Goal: Task Accomplishment & Management: Complete application form

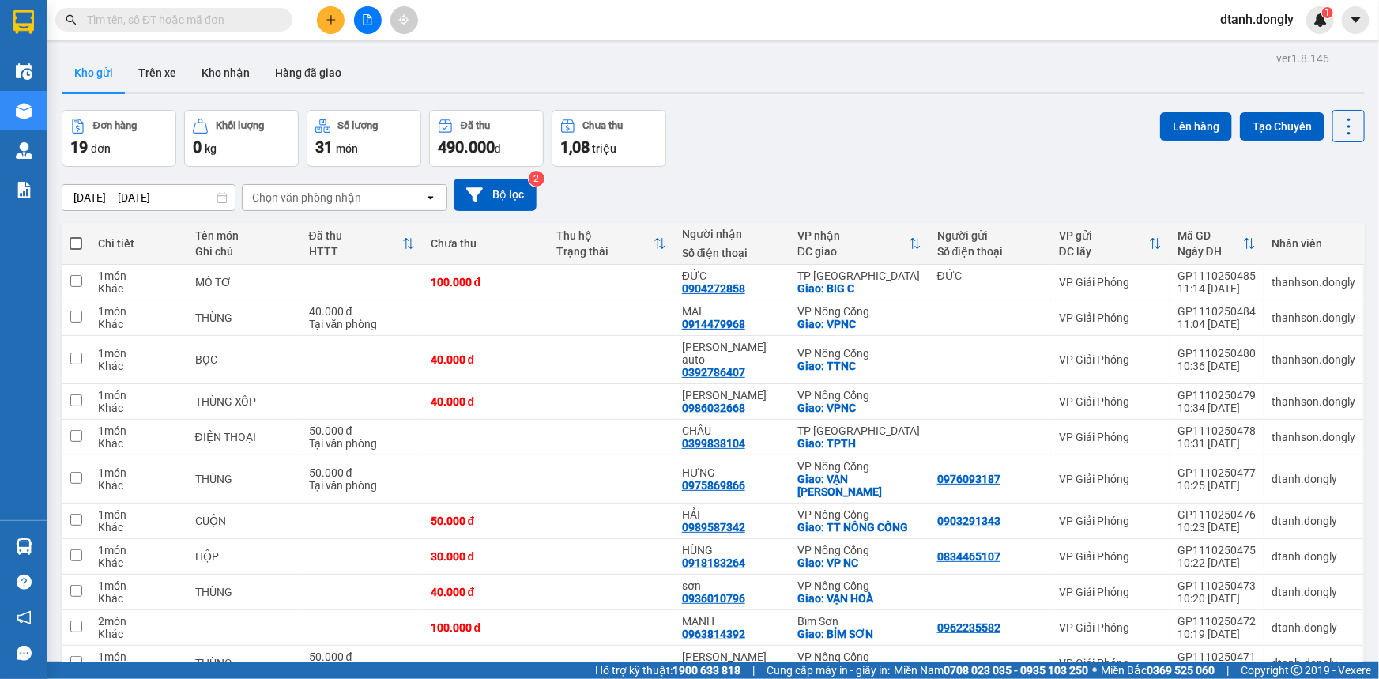
scroll to position [215, 0]
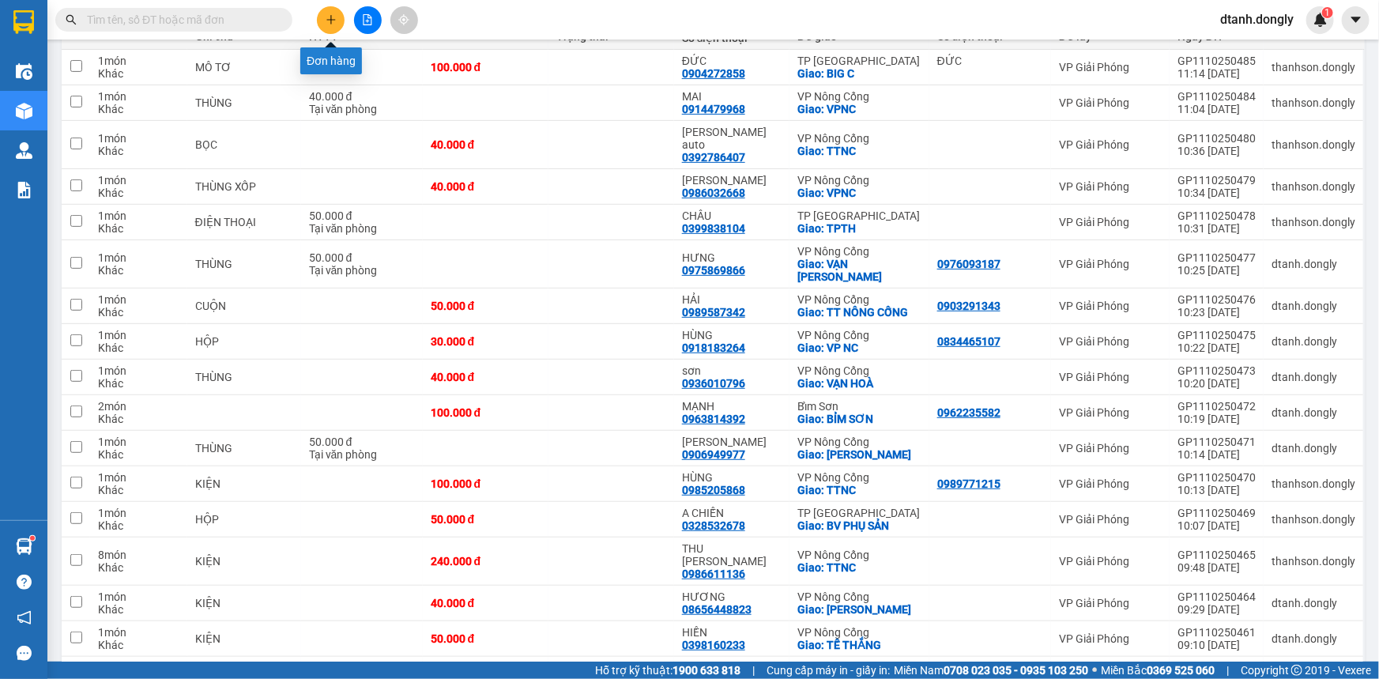
click at [328, 16] on icon "plus" at bounding box center [331, 19] width 11 height 11
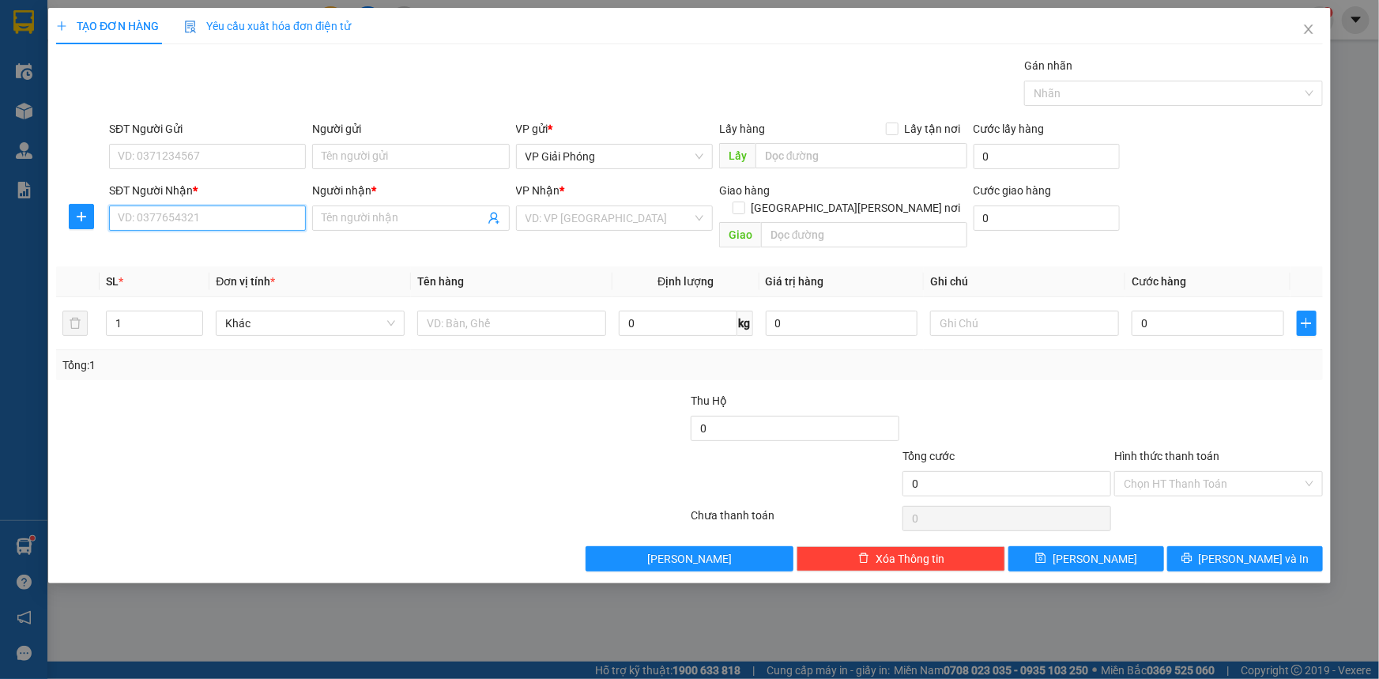
click at [194, 221] on input "SĐT Người Nhận *" at bounding box center [207, 218] width 197 height 25
click at [190, 150] on input "SĐT Người Gửi" at bounding box center [207, 156] width 197 height 25
drag, startPoint x: 1003, startPoint y: 618, endPoint x: 982, endPoint y: 601, distance: 27.5
click at [1002, 617] on div "TẠO ĐƠN HÀNG Yêu cầu xuất hóa đơn điện tử Transit Pickup Surcharge Ids Transit …" at bounding box center [689, 339] width 1379 height 679
click at [197, 158] on input "0" at bounding box center [207, 156] width 197 height 25
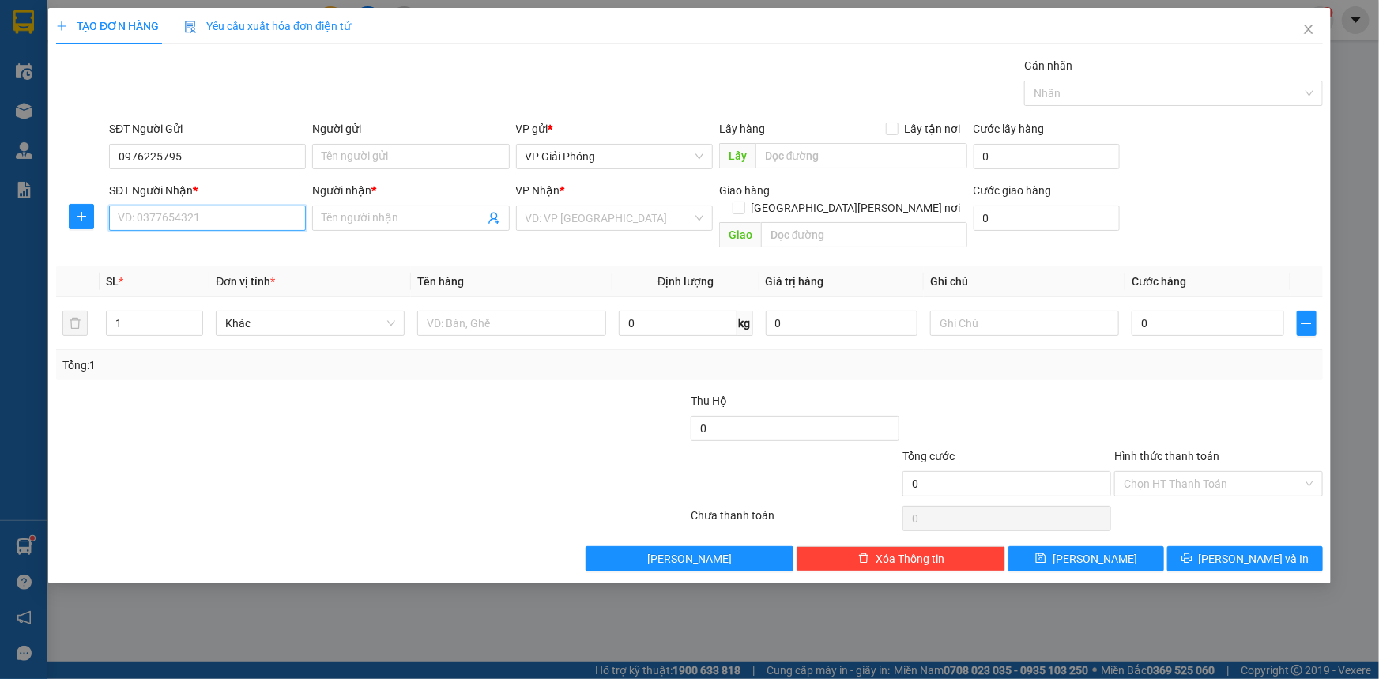
click at [165, 221] on input "SĐT Người Nhận *" at bounding box center [207, 218] width 197 height 25
click at [140, 156] on input "0976225795" at bounding box center [207, 156] width 197 height 25
click at [173, 155] on input "09736225795" at bounding box center [207, 156] width 197 height 25
click at [180, 155] on input "09736225795" at bounding box center [207, 156] width 197 height 25
type input "0973622525"
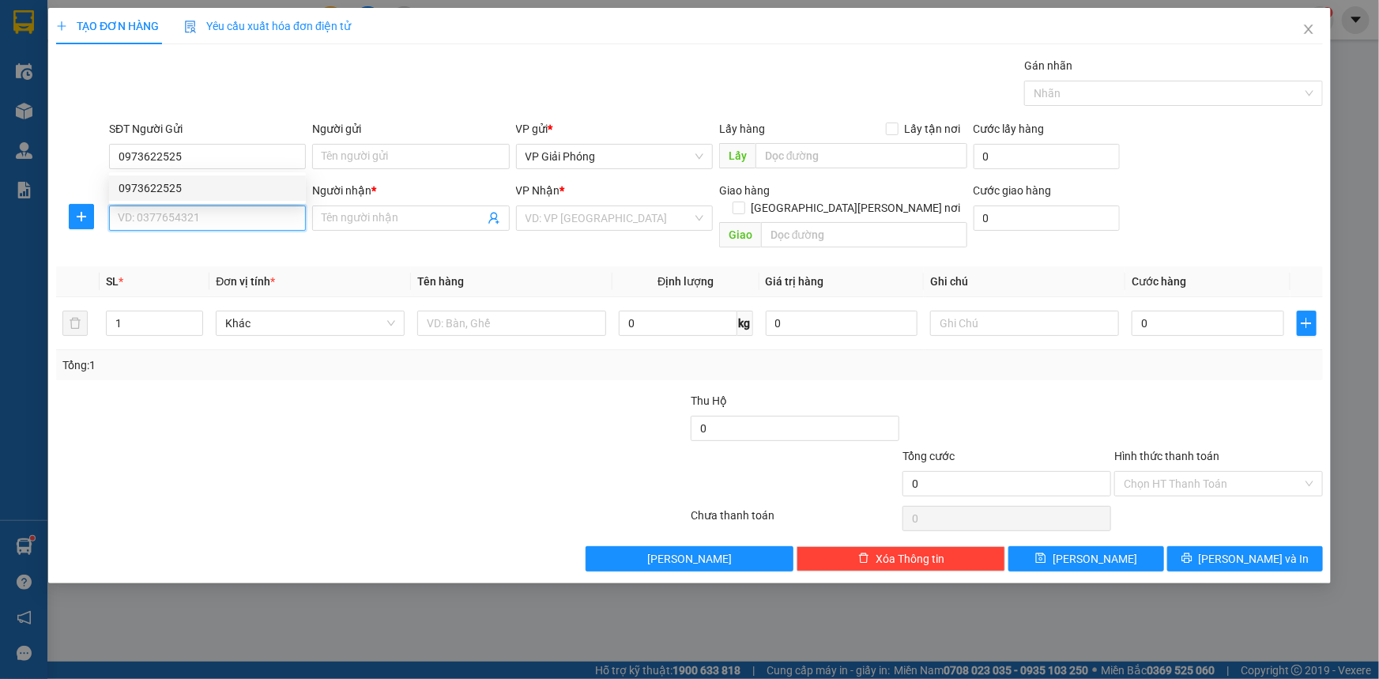
click at [202, 213] on input "SĐT Người Nhận *" at bounding box center [207, 218] width 197 height 25
type input "0983094804"
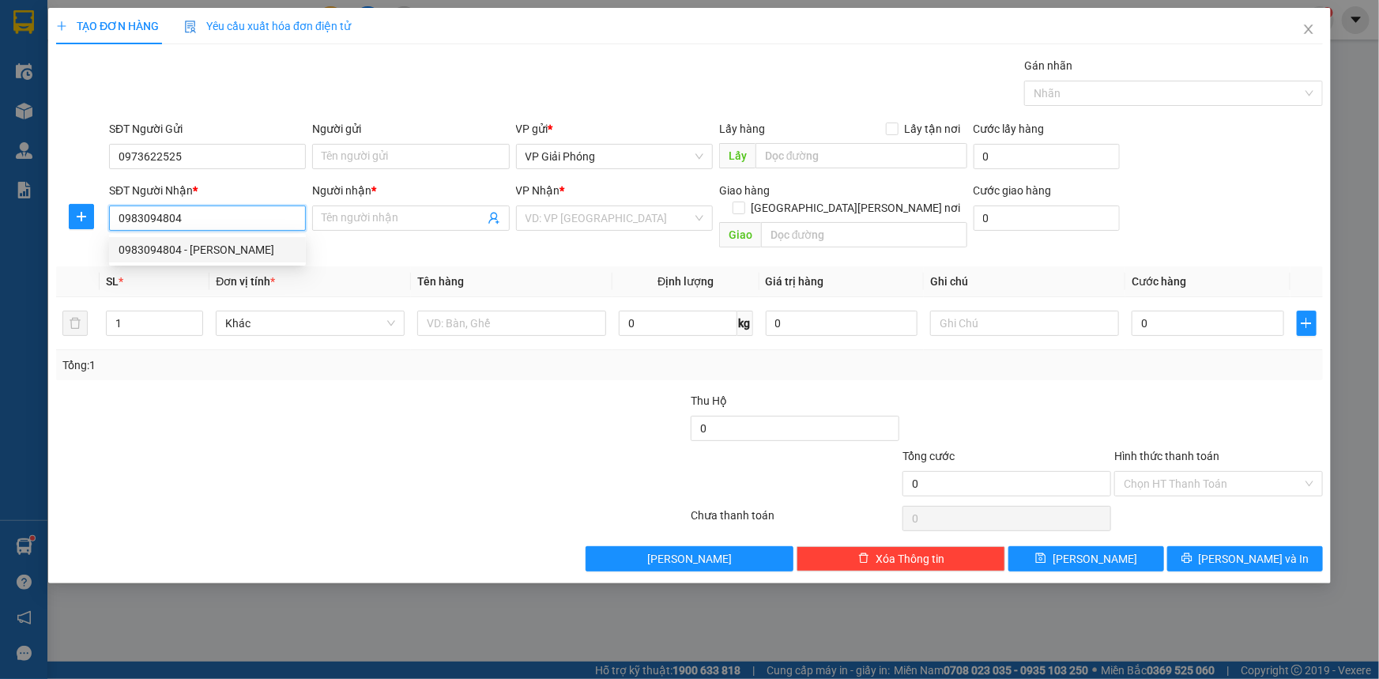
drag, startPoint x: 205, startPoint y: 245, endPoint x: 263, endPoint y: 247, distance: 58.5
click at [206, 245] on div "0983094804 - THẢO" at bounding box center [208, 249] width 178 height 17
type input "THẢO"
checkbox input "true"
type input "NGÃ BA ĐỒN"
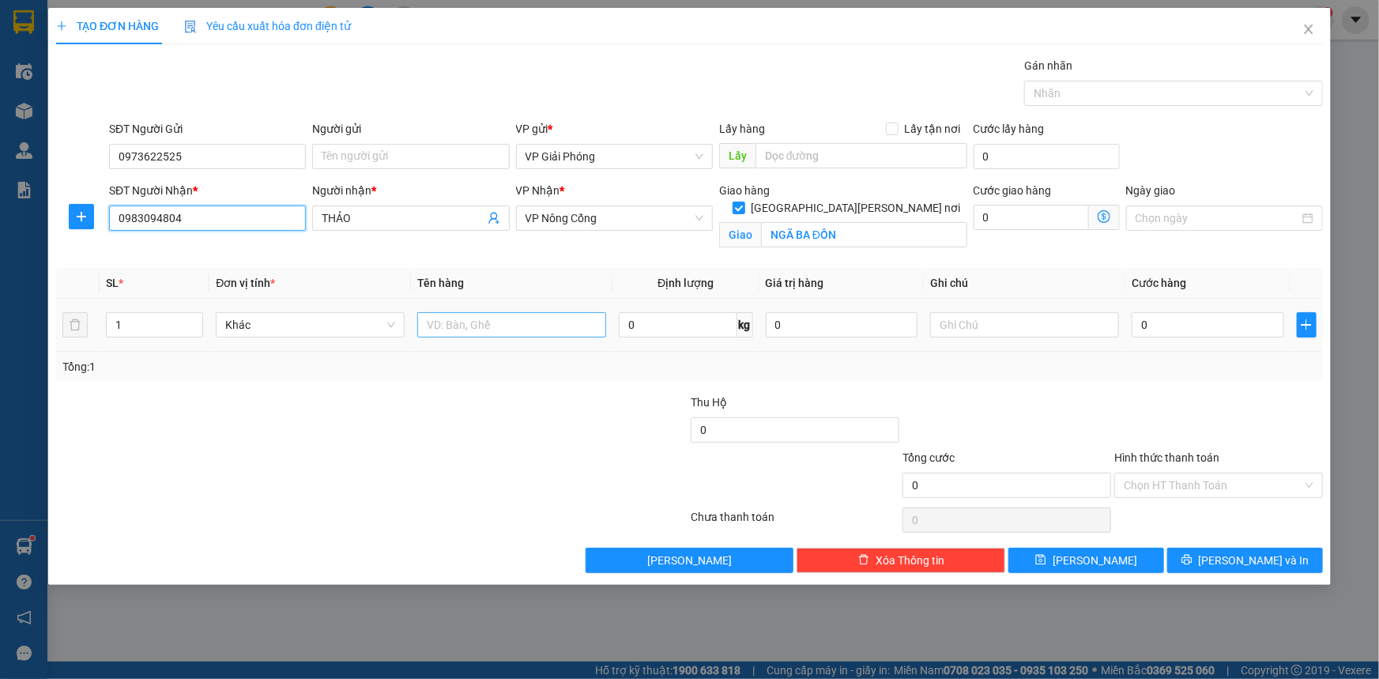
type input "0983094804"
click at [537, 324] on input "text" at bounding box center [511, 324] width 189 height 25
type input "xốp"
click at [1172, 330] on input "0" at bounding box center [1208, 324] width 153 height 25
type input "5"
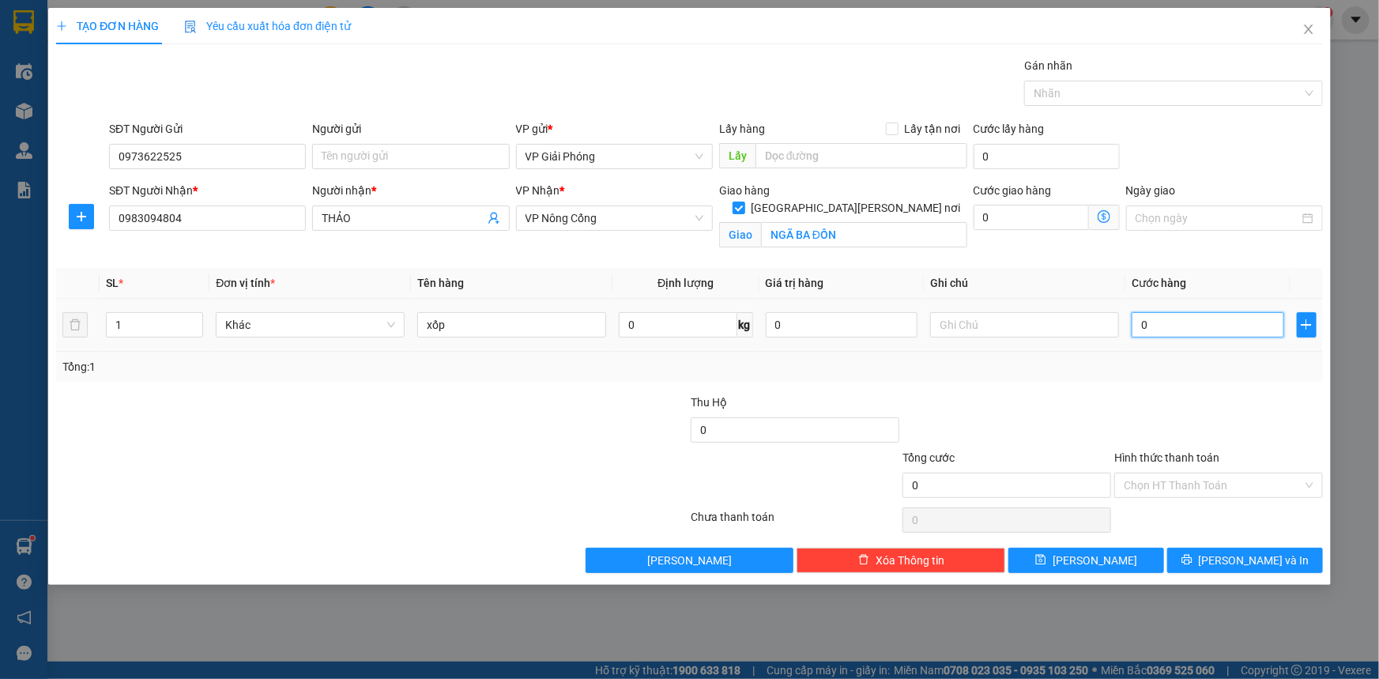
type input "5"
type input "50"
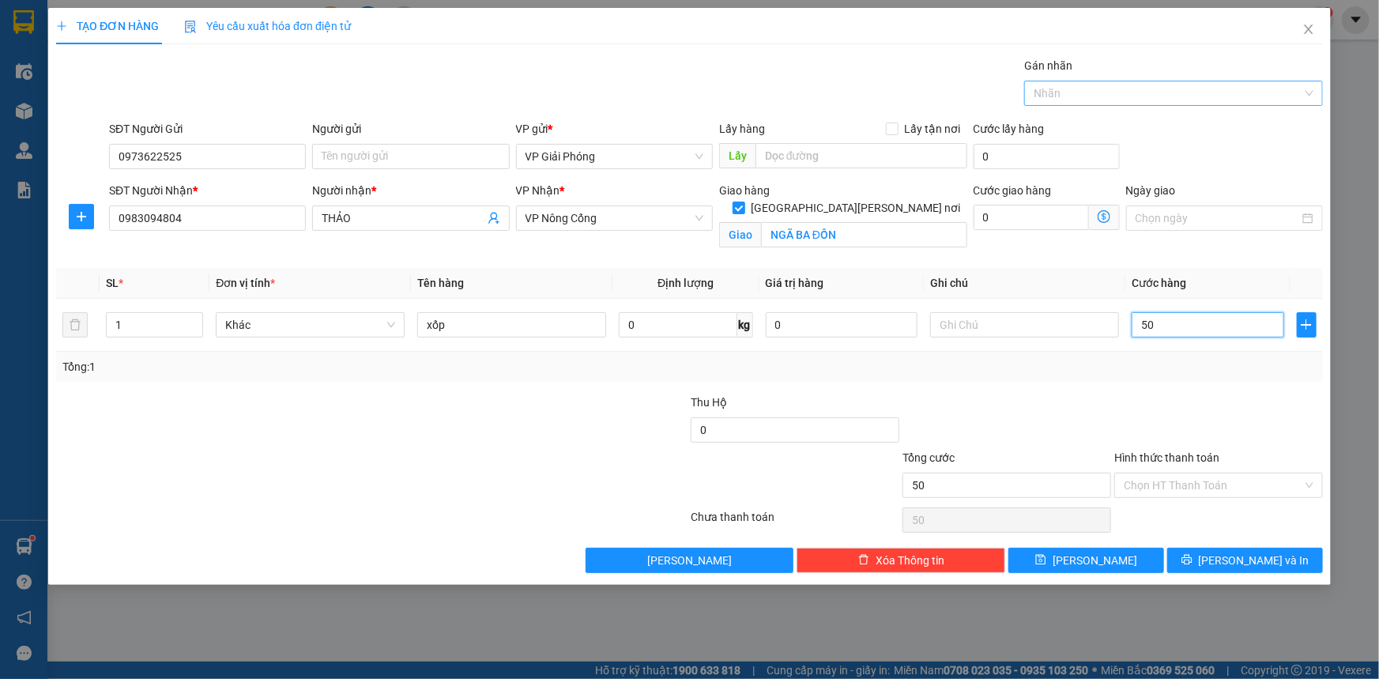
click at [1097, 89] on div at bounding box center [1165, 93] width 275 height 19
type input "50.000"
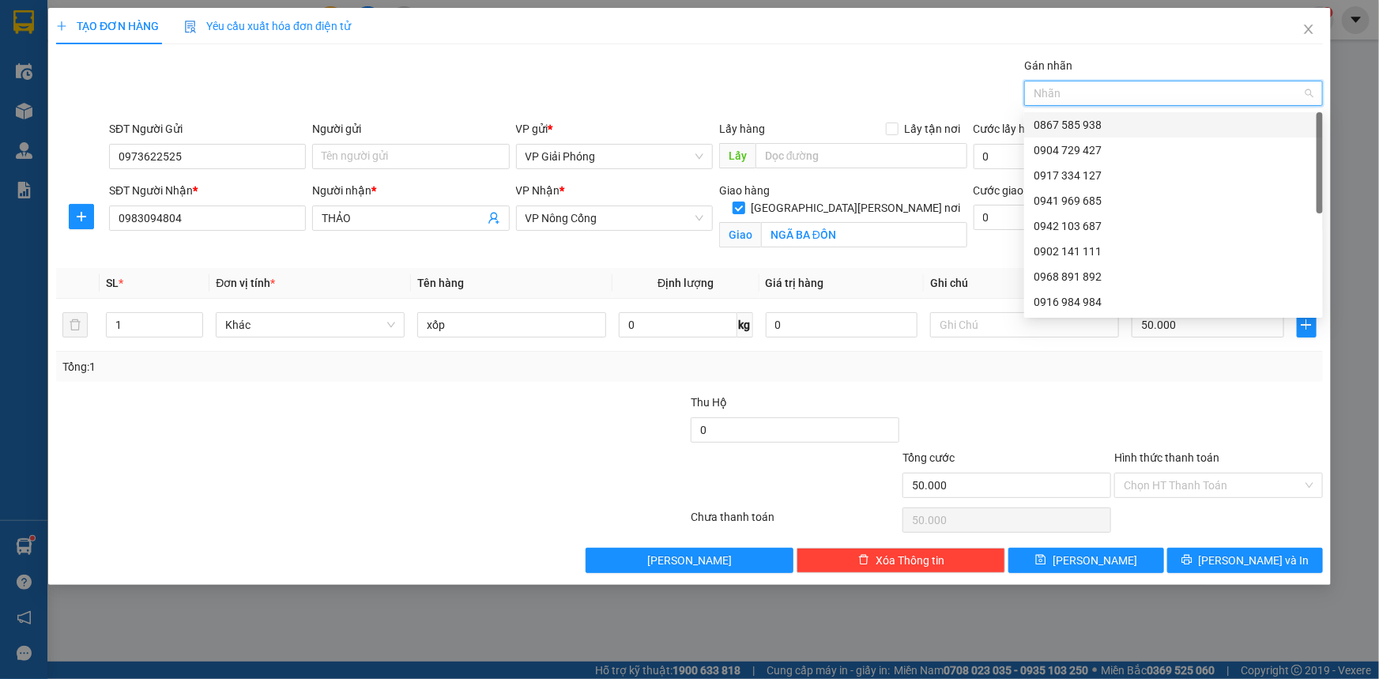
drag, startPoint x: 1084, startPoint y: 123, endPoint x: 1099, endPoint y: 206, distance: 84.3
click at [1084, 124] on div "0867 585 938" at bounding box center [1174, 124] width 280 height 17
click at [1193, 555] on icon "printer" at bounding box center [1187, 559] width 11 height 11
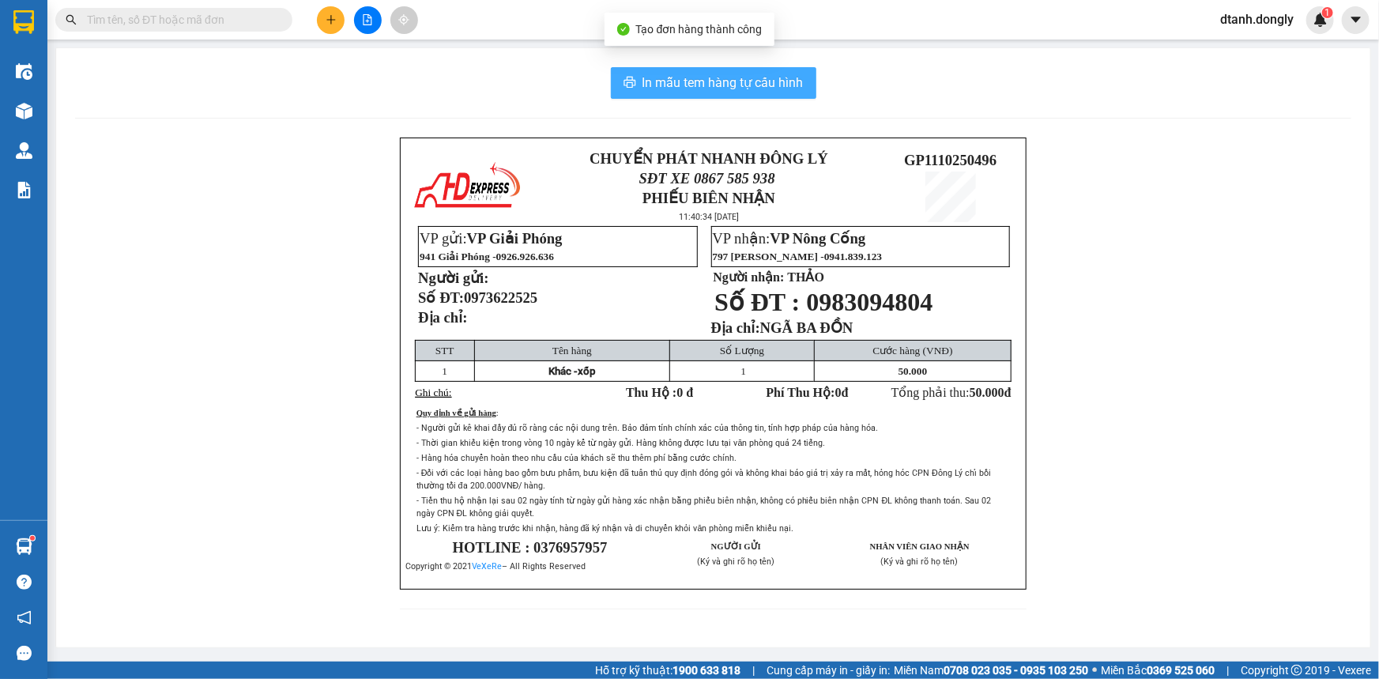
drag, startPoint x: 745, startPoint y: 83, endPoint x: 768, endPoint y: 70, distance: 26.6
click at [749, 81] on span "In mẫu tem hàng tự cấu hình" at bounding box center [723, 83] width 161 height 20
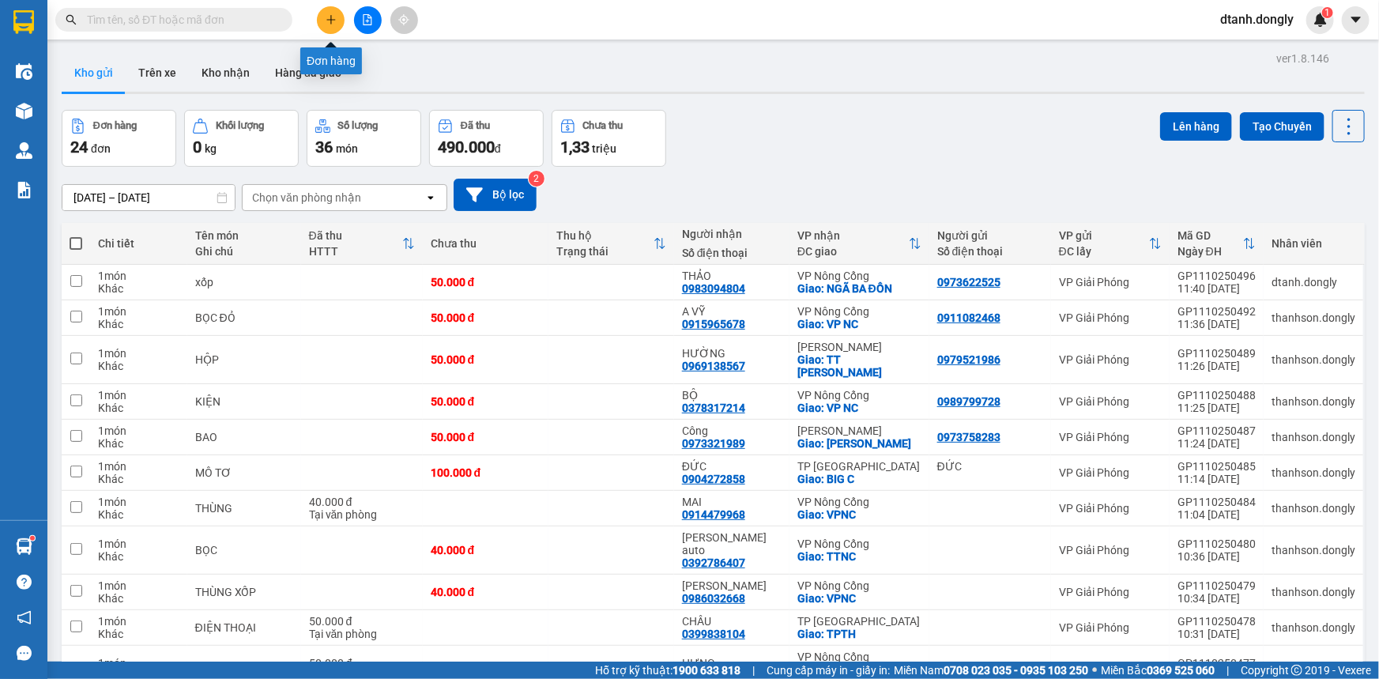
click at [327, 18] on icon "plus" at bounding box center [331, 19] width 11 height 11
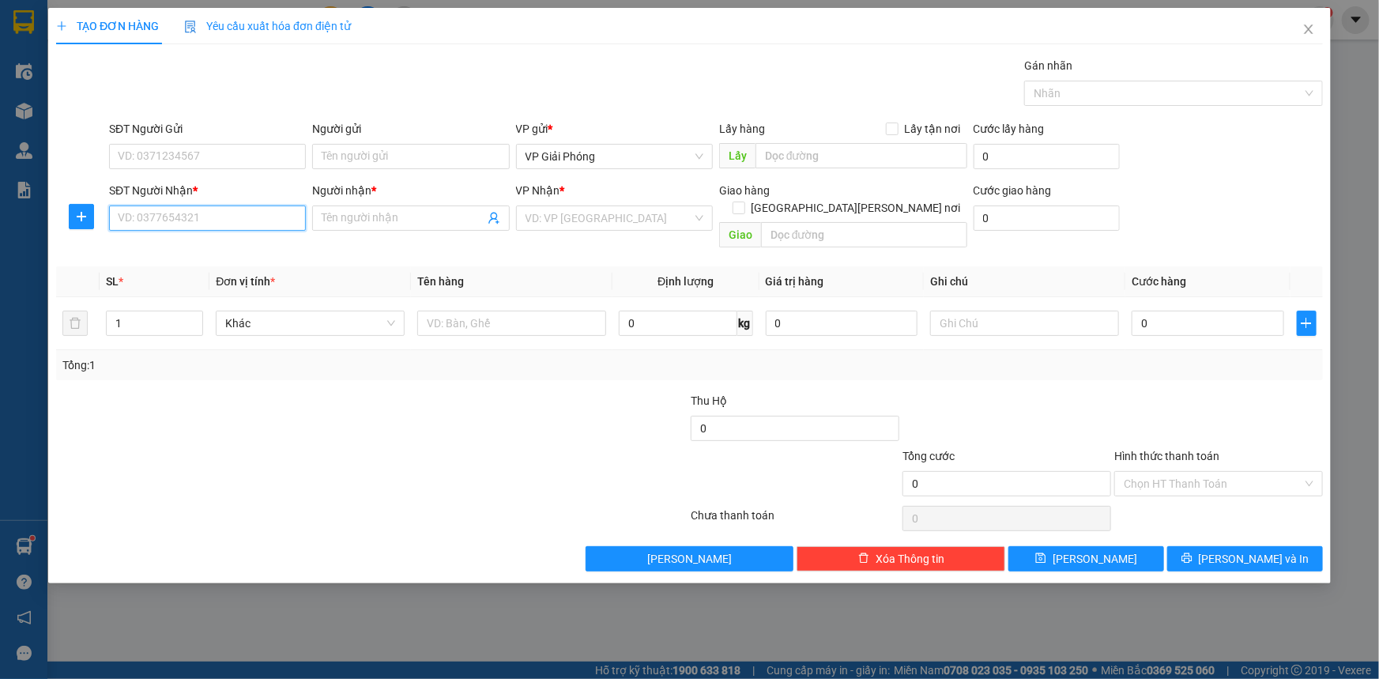
click at [209, 213] on input "SĐT Người Nhận *" at bounding box center [207, 218] width 197 height 25
click at [270, 229] on input "0962545736" at bounding box center [207, 218] width 197 height 25
type input "0961545736"
click at [228, 246] on div "0961545736 - THU SÁNG" at bounding box center [208, 249] width 178 height 17
type input "THU SÁNG"
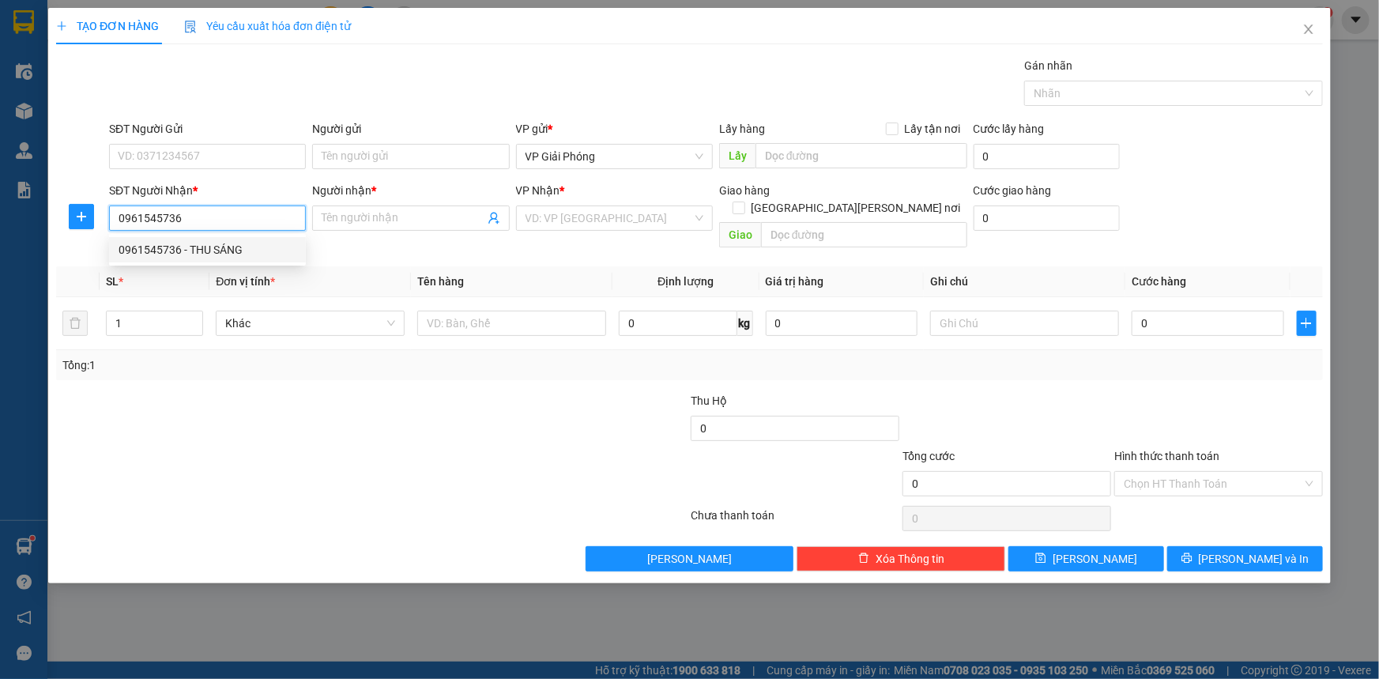
checkbox input "true"
type input "CẦU QUAN"
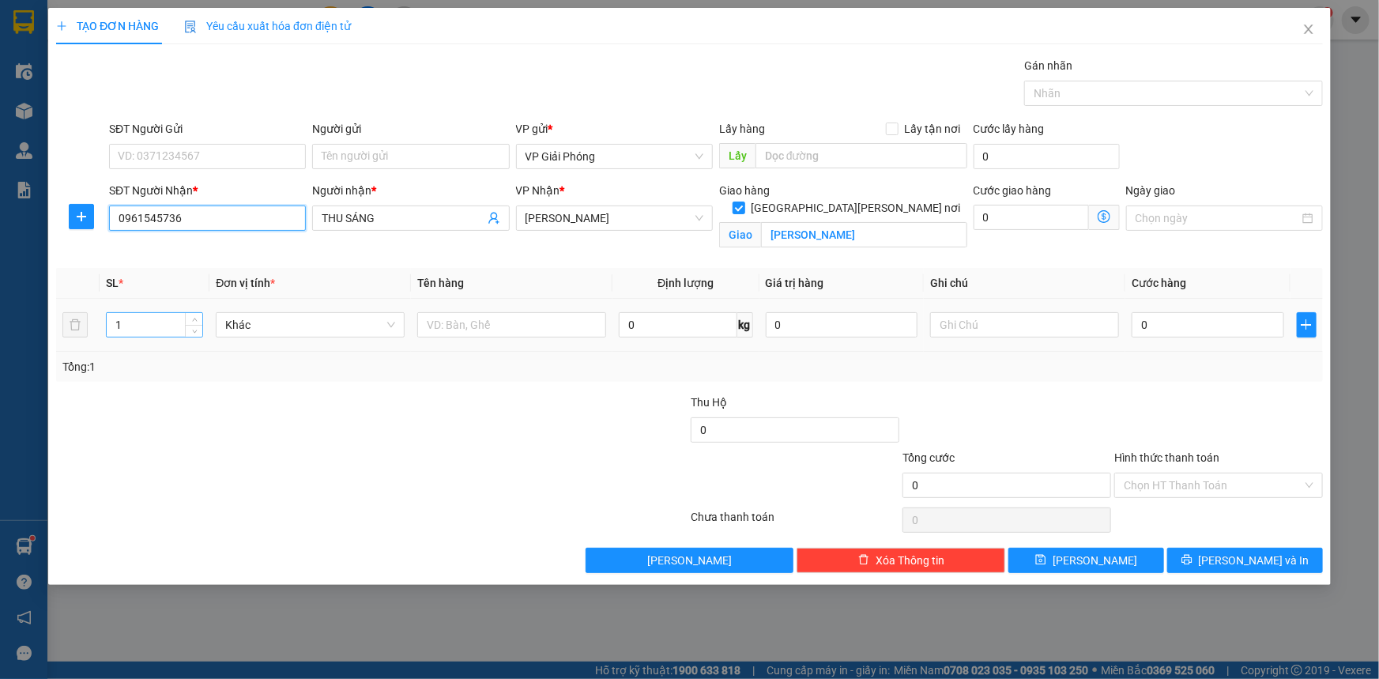
type input "0961545736"
click at [158, 327] on input "1" at bounding box center [155, 325] width 96 height 24
click at [194, 322] on span "Decrease Value" at bounding box center [193, 329] width 17 height 14
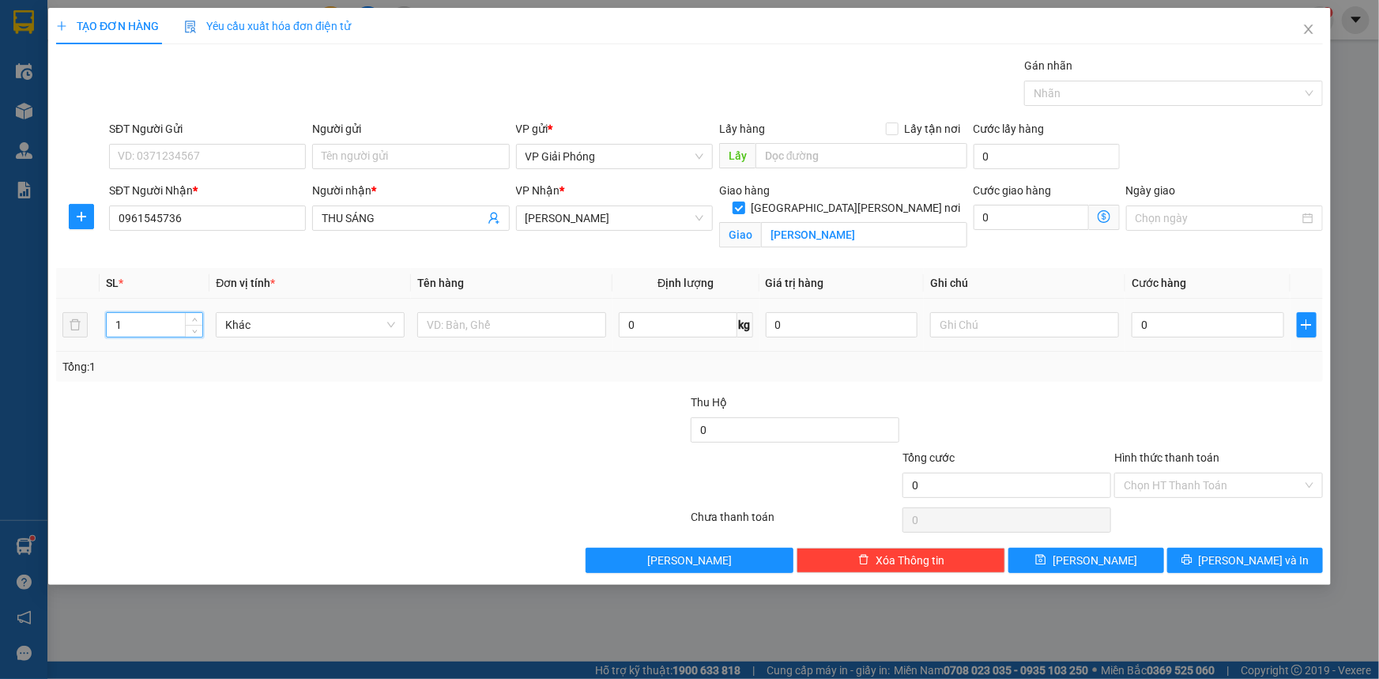
click at [163, 326] on input "1" at bounding box center [155, 325] width 96 height 24
click at [196, 319] on icon "up" at bounding box center [195, 322] width 6 height 6
type input "4"
click at [196, 319] on icon "up" at bounding box center [195, 322] width 6 height 6
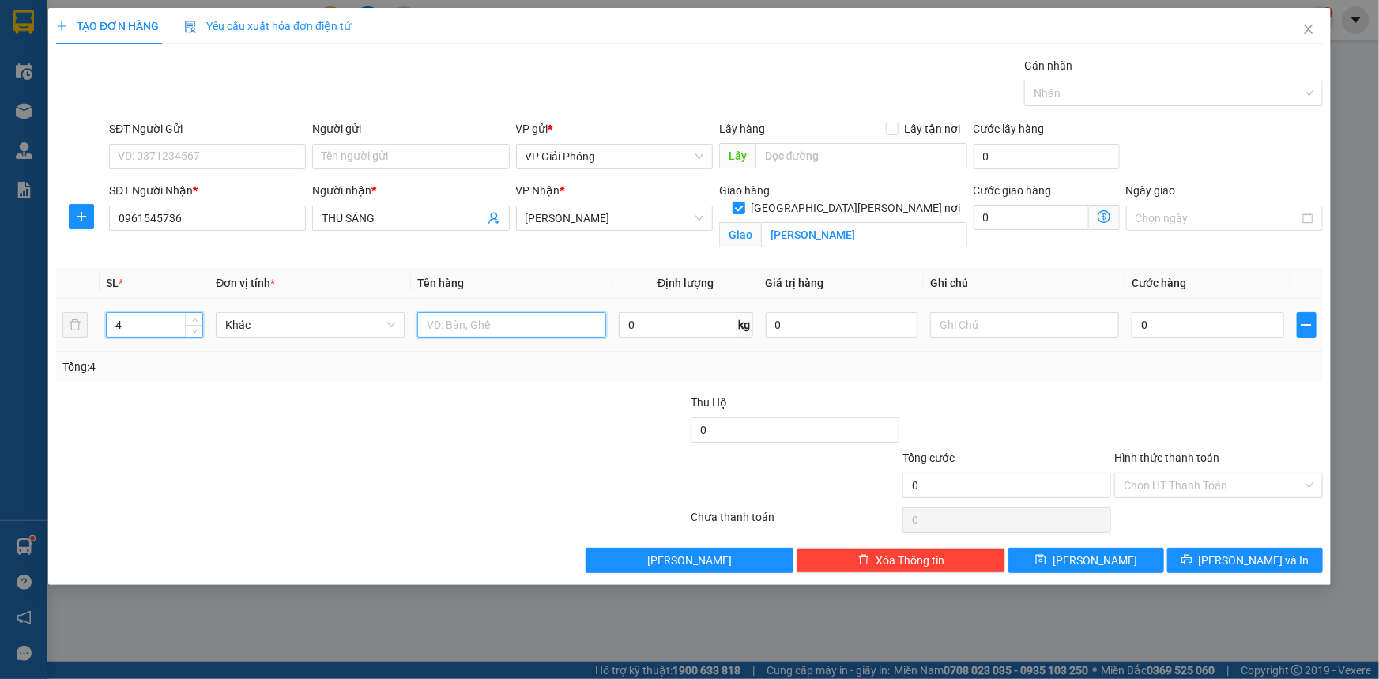
click at [481, 327] on input "text" at bounding box center [511, 324] width 189 height 25
type input "kiện"
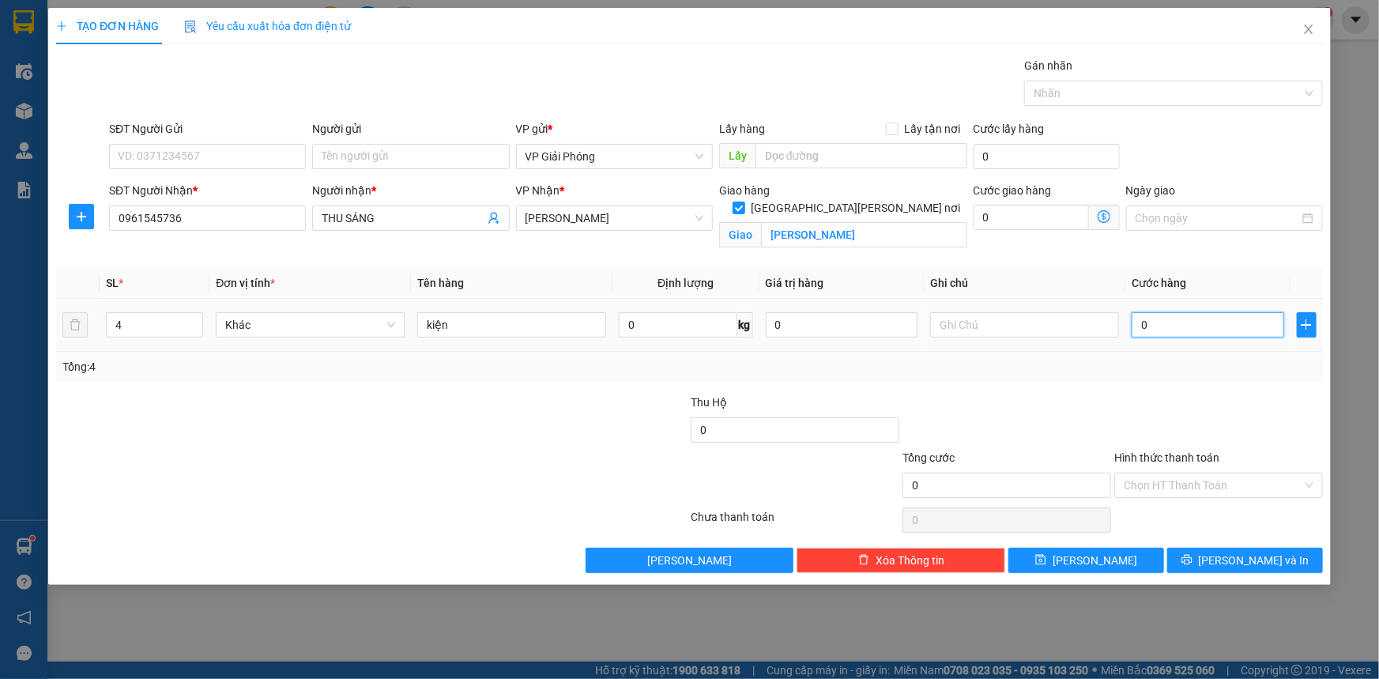
click at [1167, 324] on input "0" at bounding box center [1208, 324] width 153 height 25
type input "1"
type input "12"
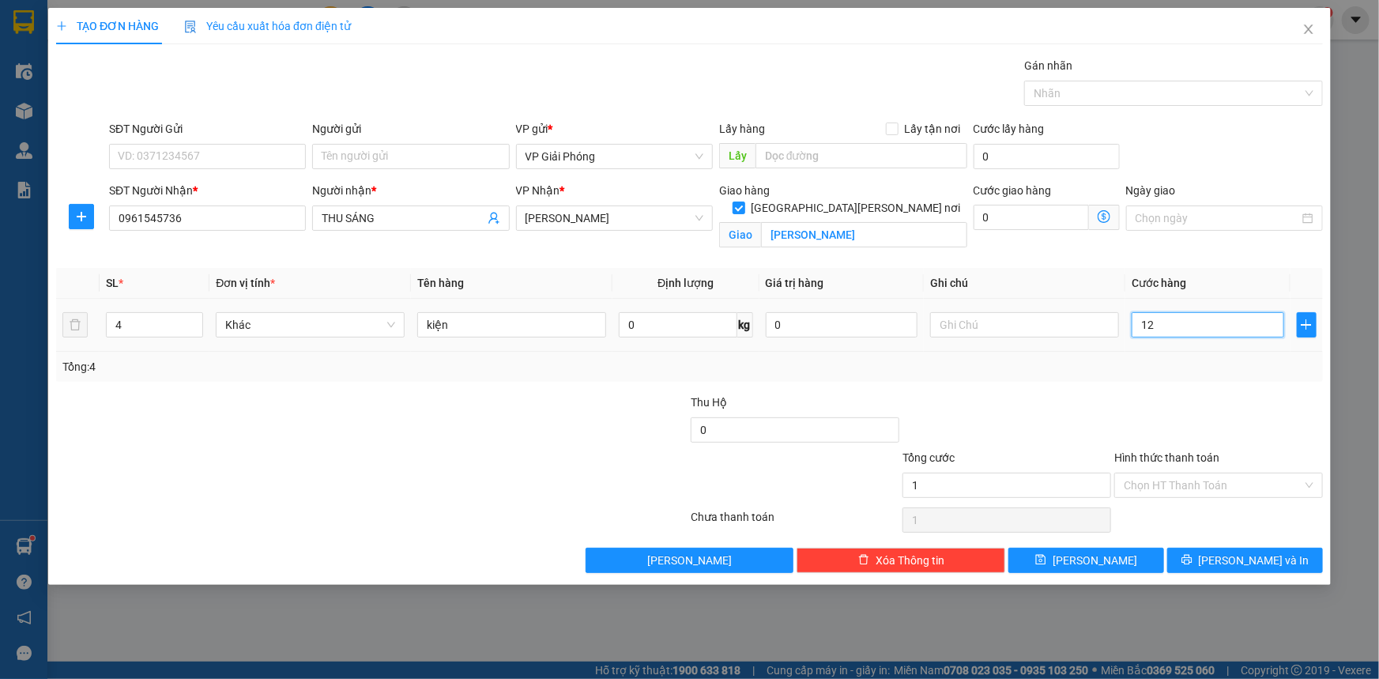
type input "12"
type input "120"
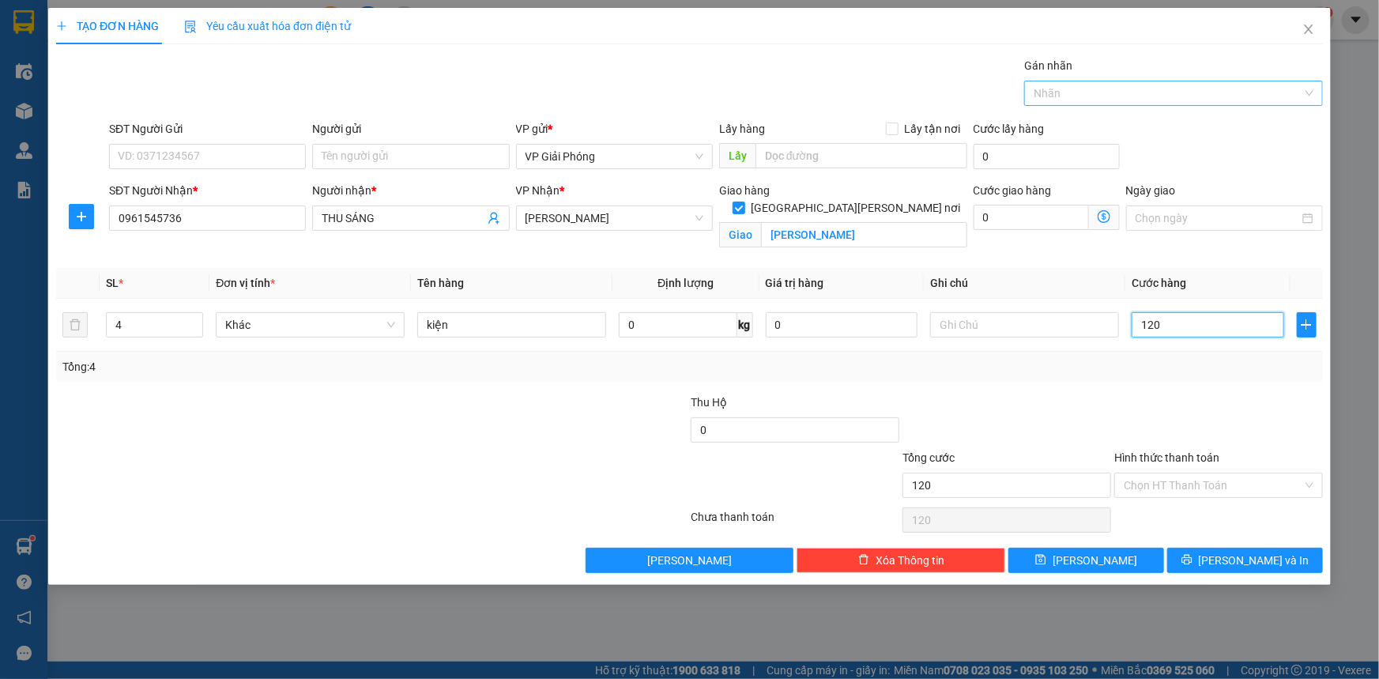
click at [1093, 92] on div at bounding box center [1165, 93] width 275 height 19
type input "120.000"
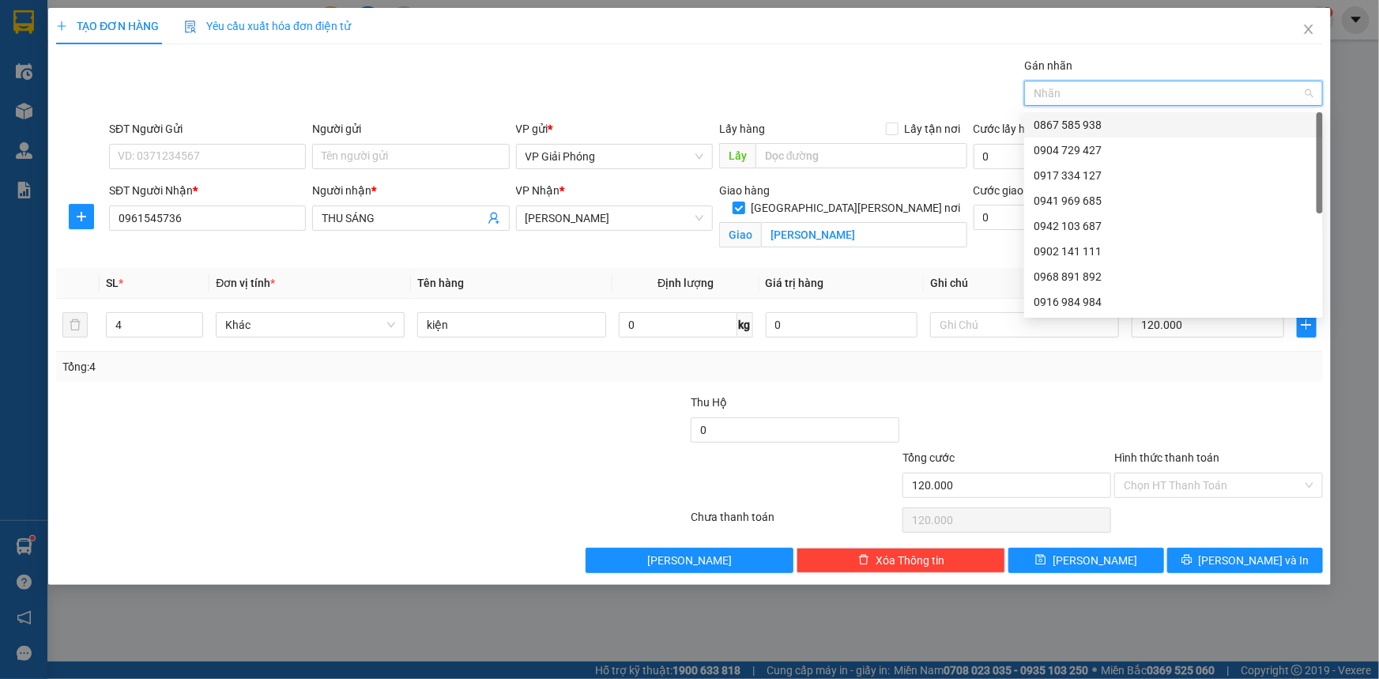
drag, startPoint x: 1127, startPoint y: 121, endPoint x: 1137, endPoint y: 174, distance: 53.8
click at [1127, 123] on div "0867 585 938" at bounding box center [1174, 124] width 280 height 17
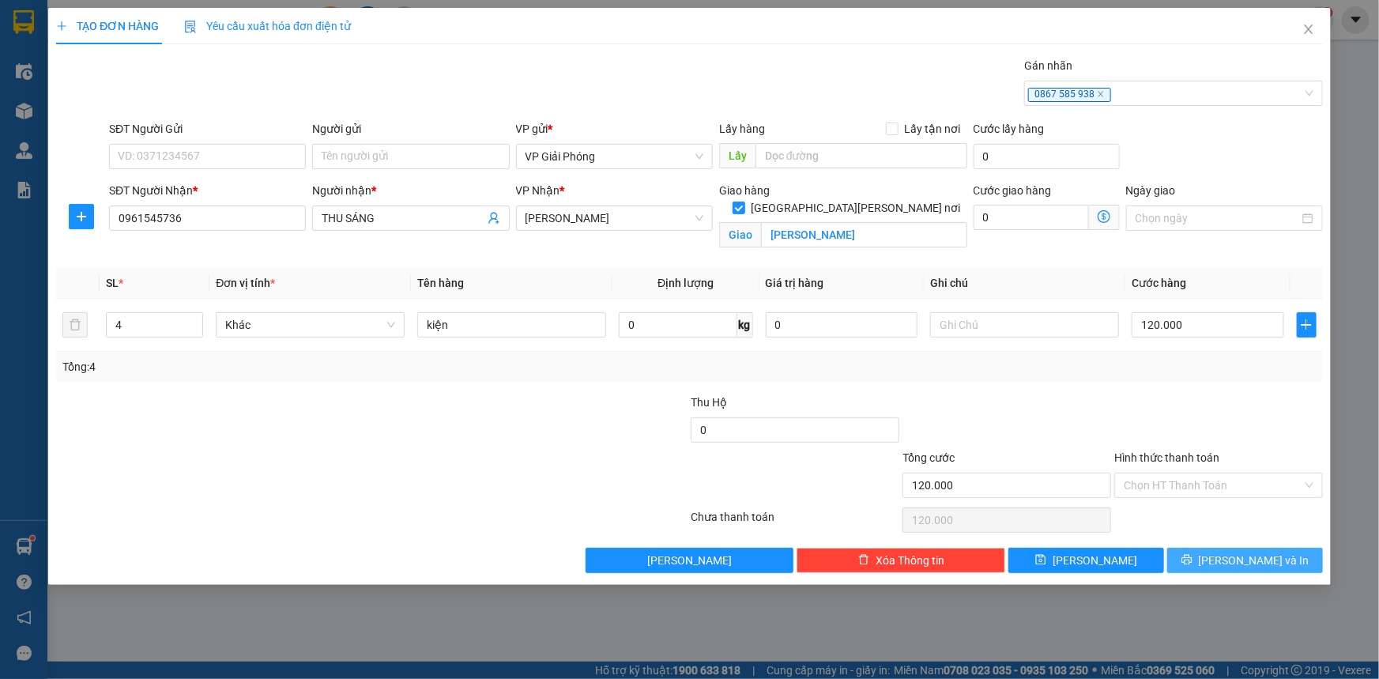
click at [1235, 558] on span "Lưu và In" at bounding box center [1254, 560] width 111 height 17
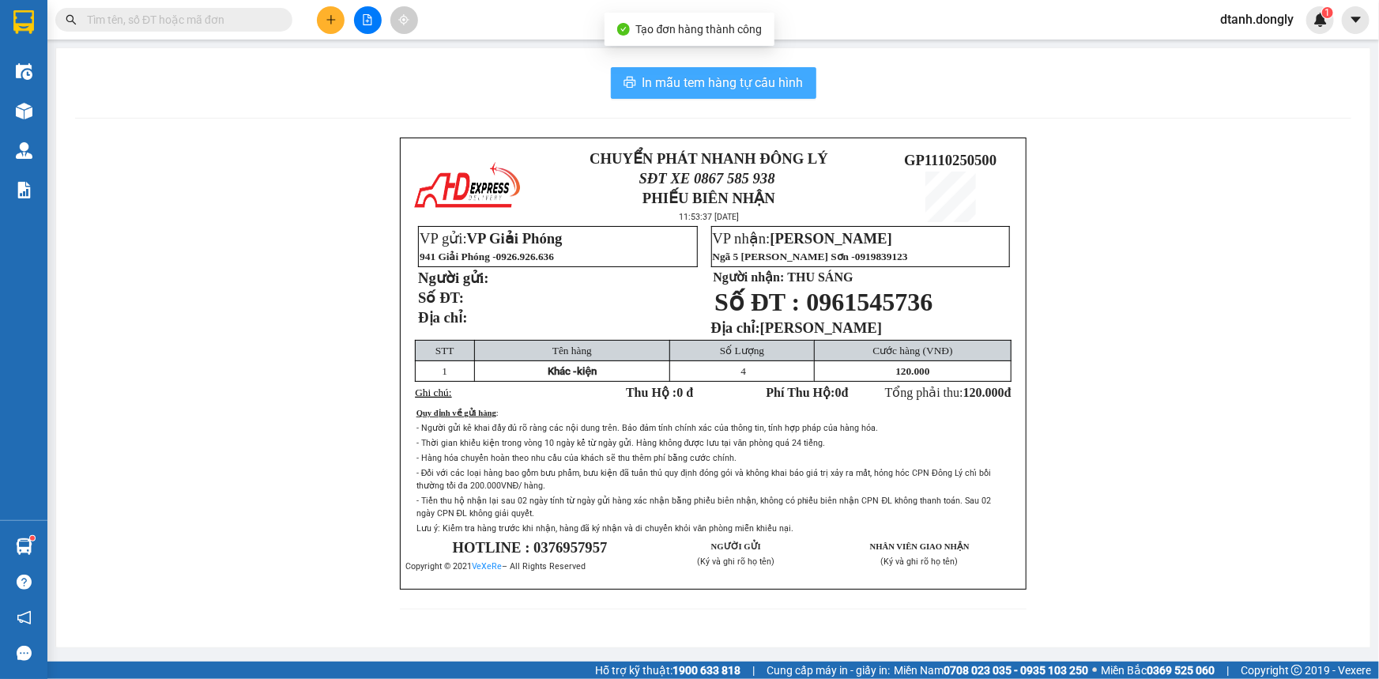
click at [737, 86] on span "In mẫu tem hàng tự cấu hình" at bounding box center [723, 83] width 161 height 20
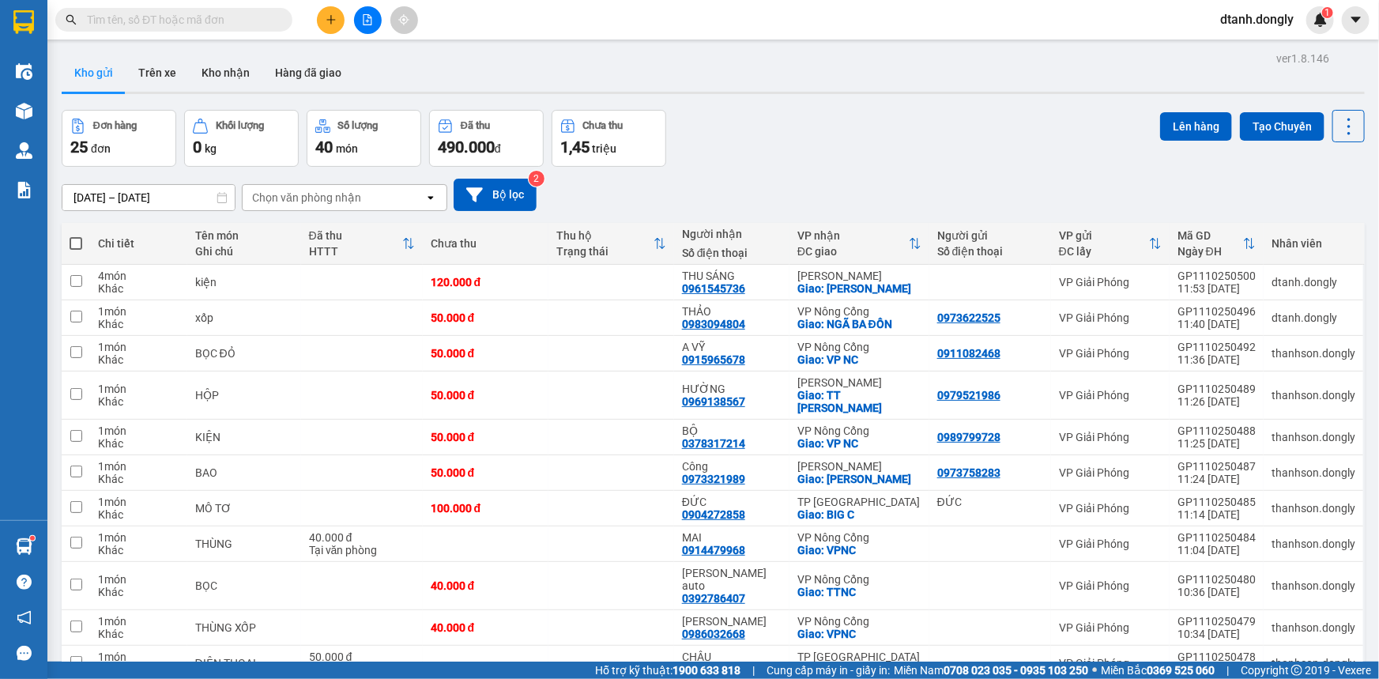
click at [233, 20] on input "text" at bounding box center [180, 19] width 187 height 17
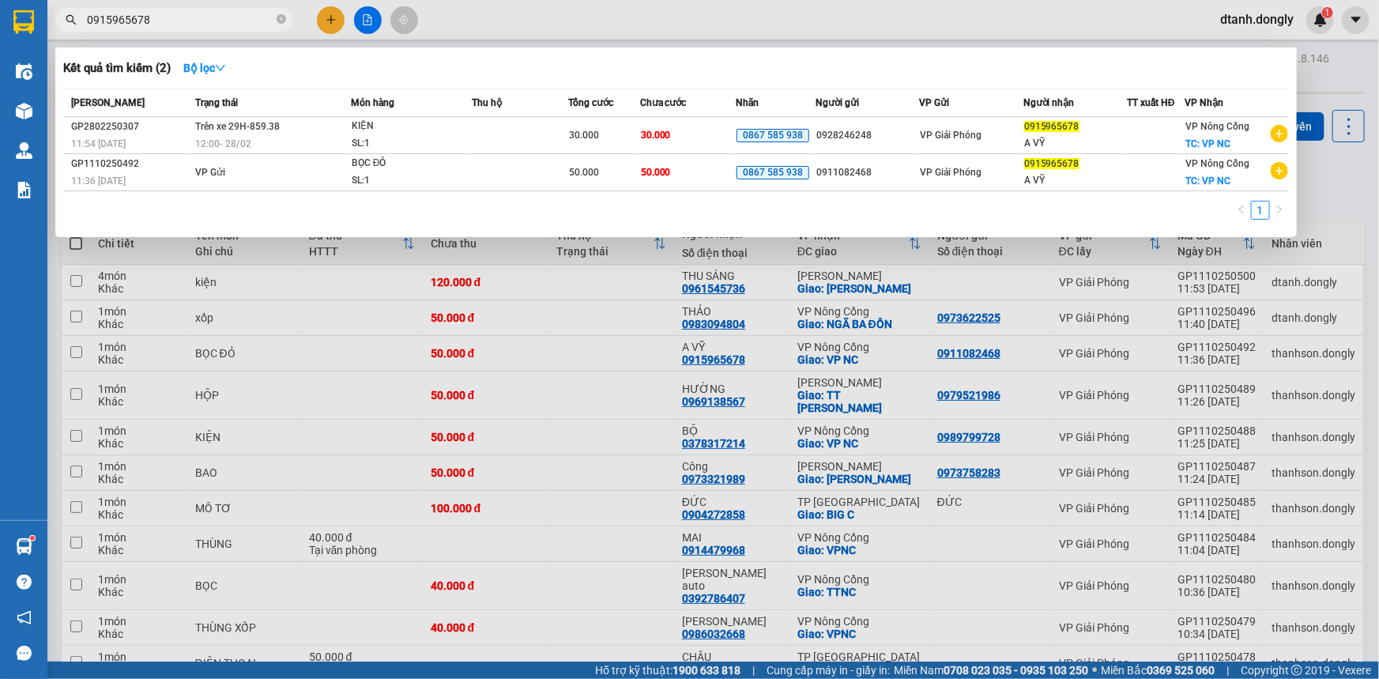
type input "0915965678"
click at [893, 301] on div at bounding box center [689, 339] width 1379 height 679
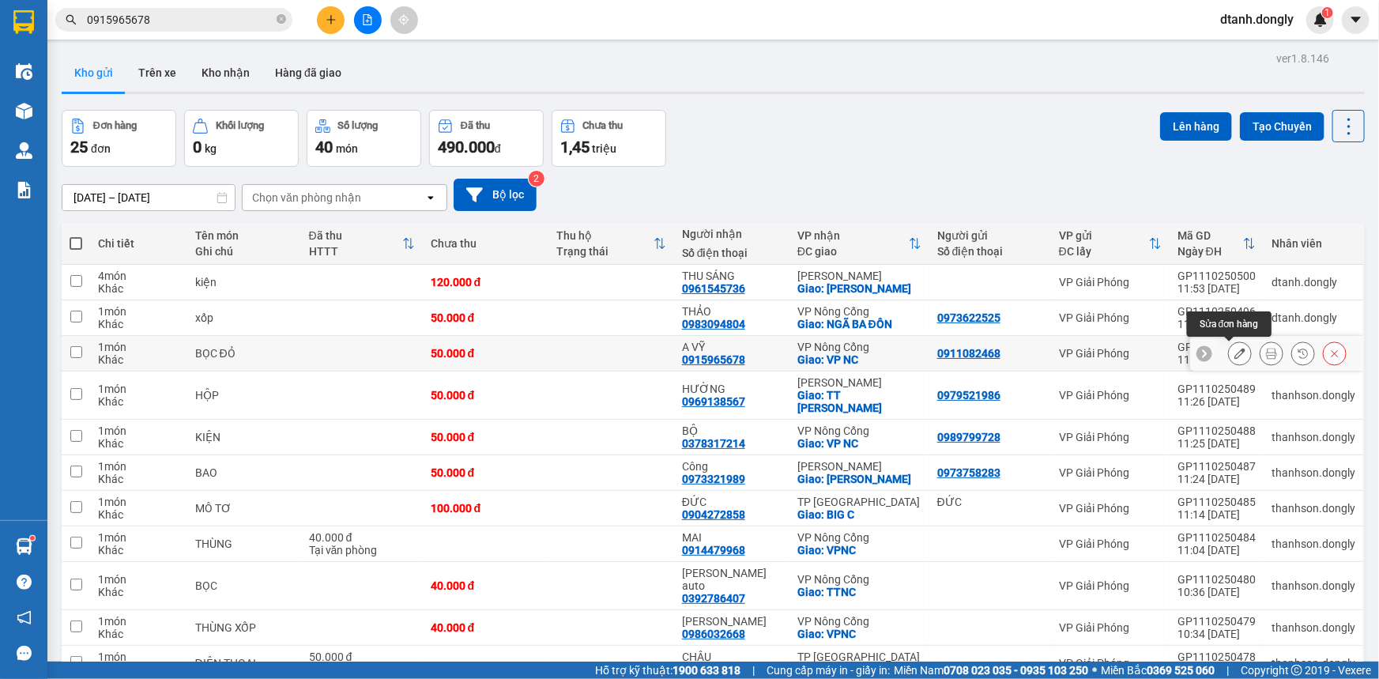
click at [1235, 352] on icon at bounding box center [1240, 353] width 11 height 11
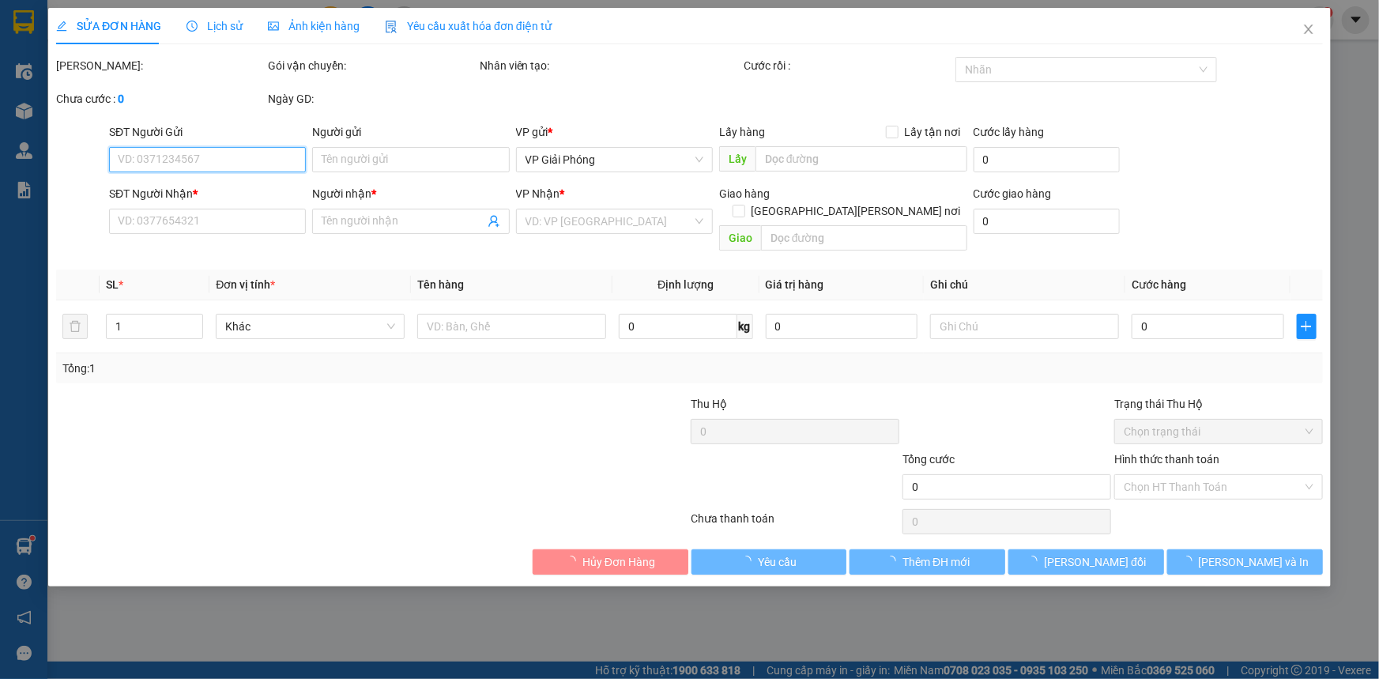
type input "0911082468"
type input "0915965678"
type input "A VỸ"
checkbox input "true"
type input "VP [GEOGRAPHIC_DATA]"
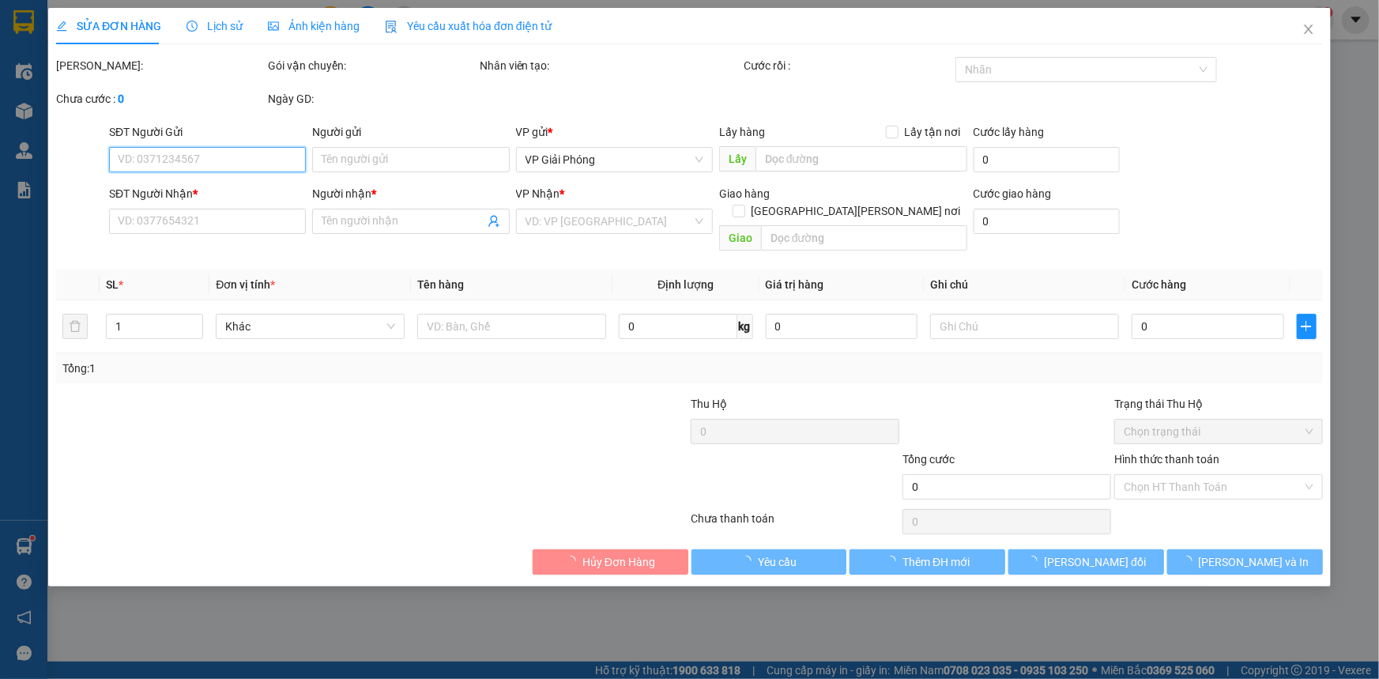
type input "50.000"
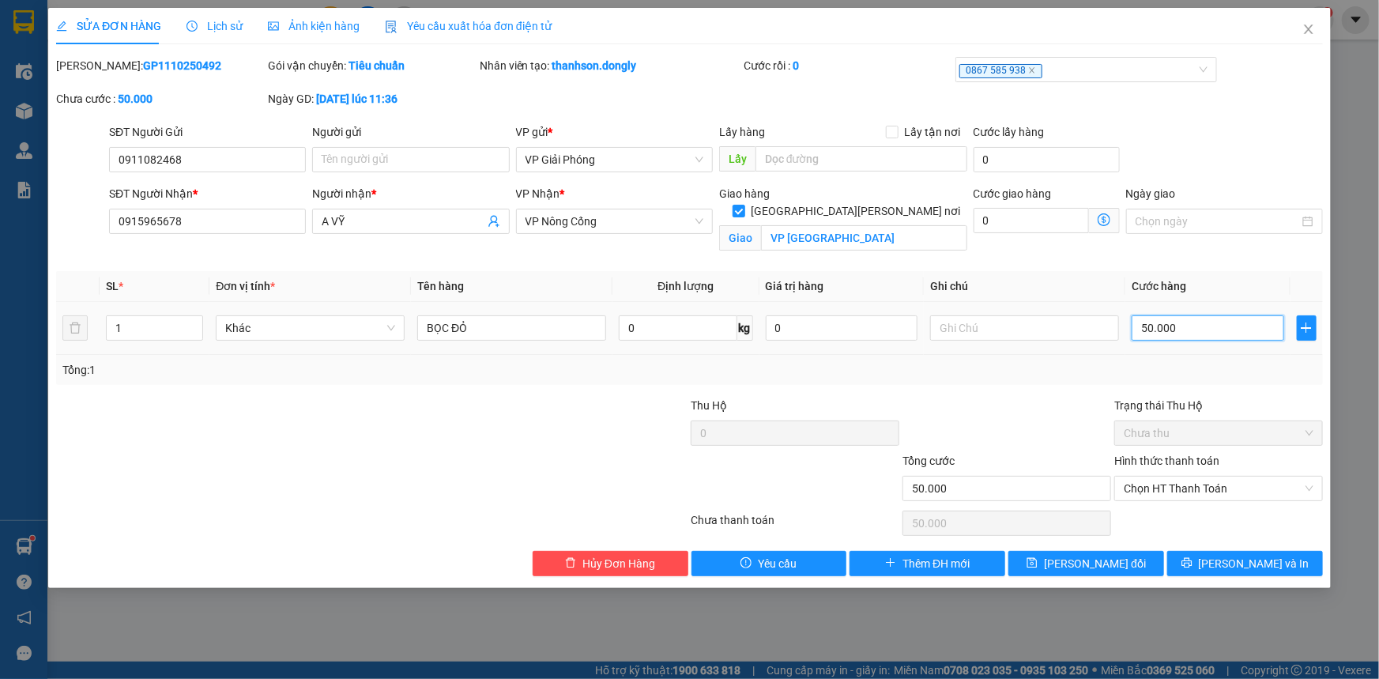
click at [1182, 324] on input "50.000" at bounding box center [1208, 327] width 153 height 25
click at [1209, 553] on button "Lưu và In" at bounding box center [1245, 563] width 156 height 25
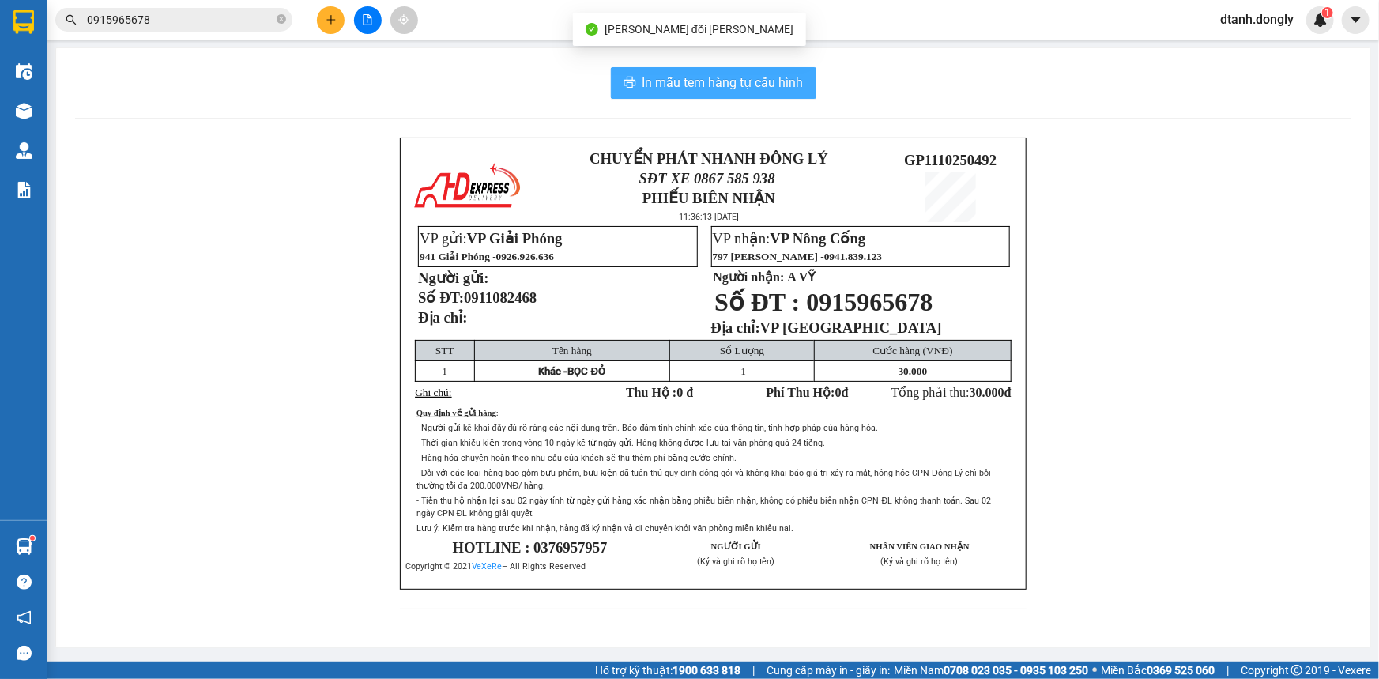
click at [738, 86] on span "In mẫu tem hàng tự cấu hình" at bounding box center [723, 83] width 161 height 20
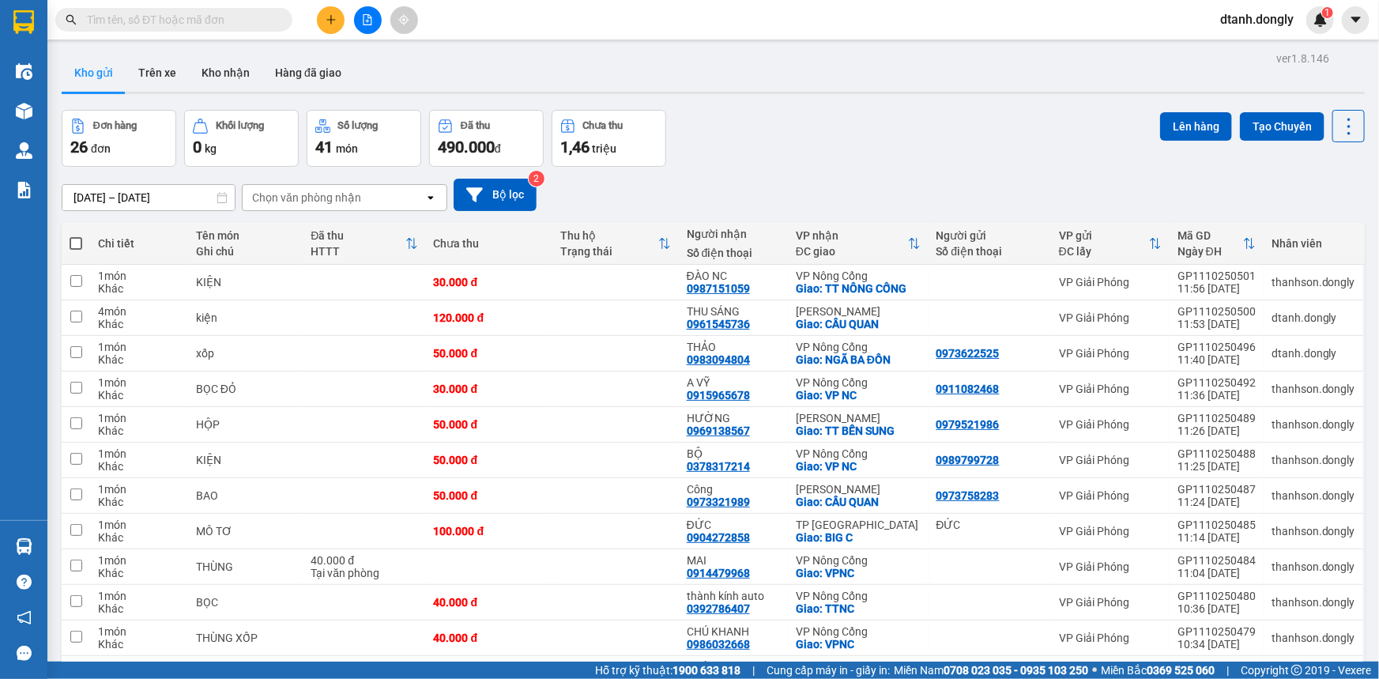
click at [78, 240] on span at bounding box center [76, 243] width 13 height 13
click at [76, 236] on input "checkbox" at bounding box center [76, 236] width 0 height 0
checkbox input "true"
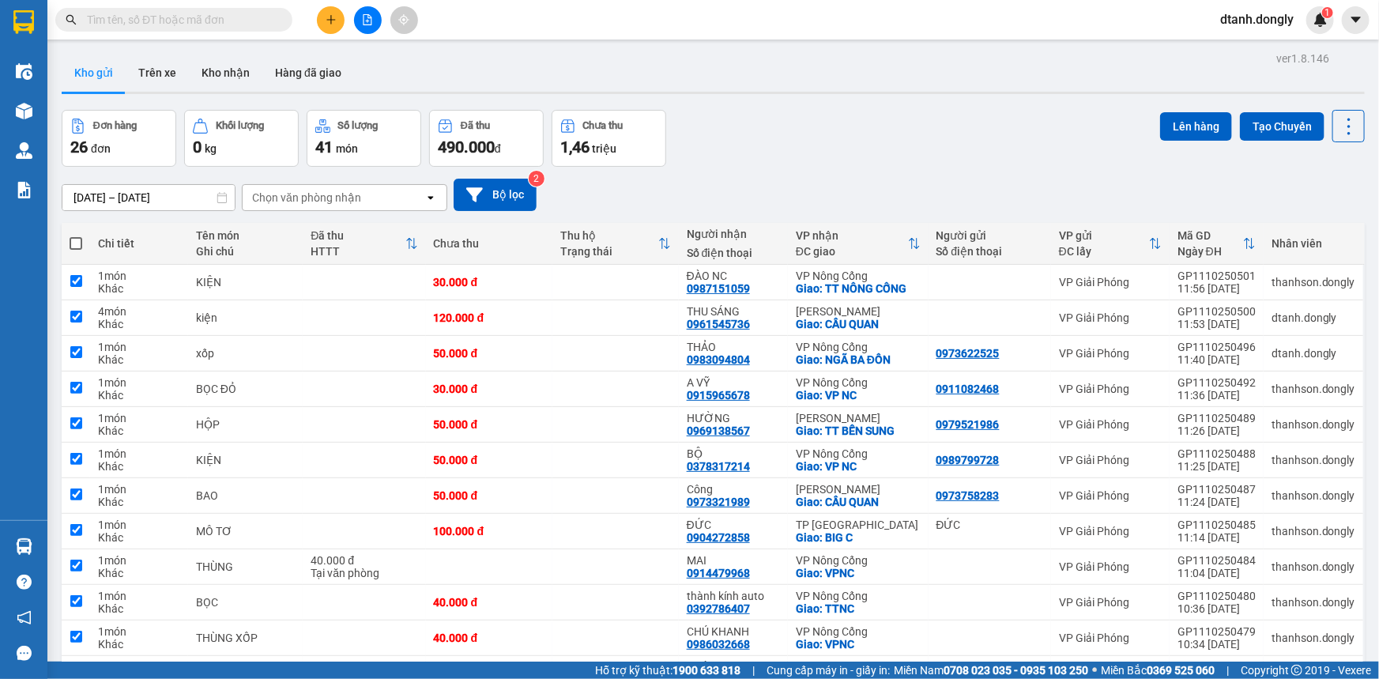
checkbox input "true"
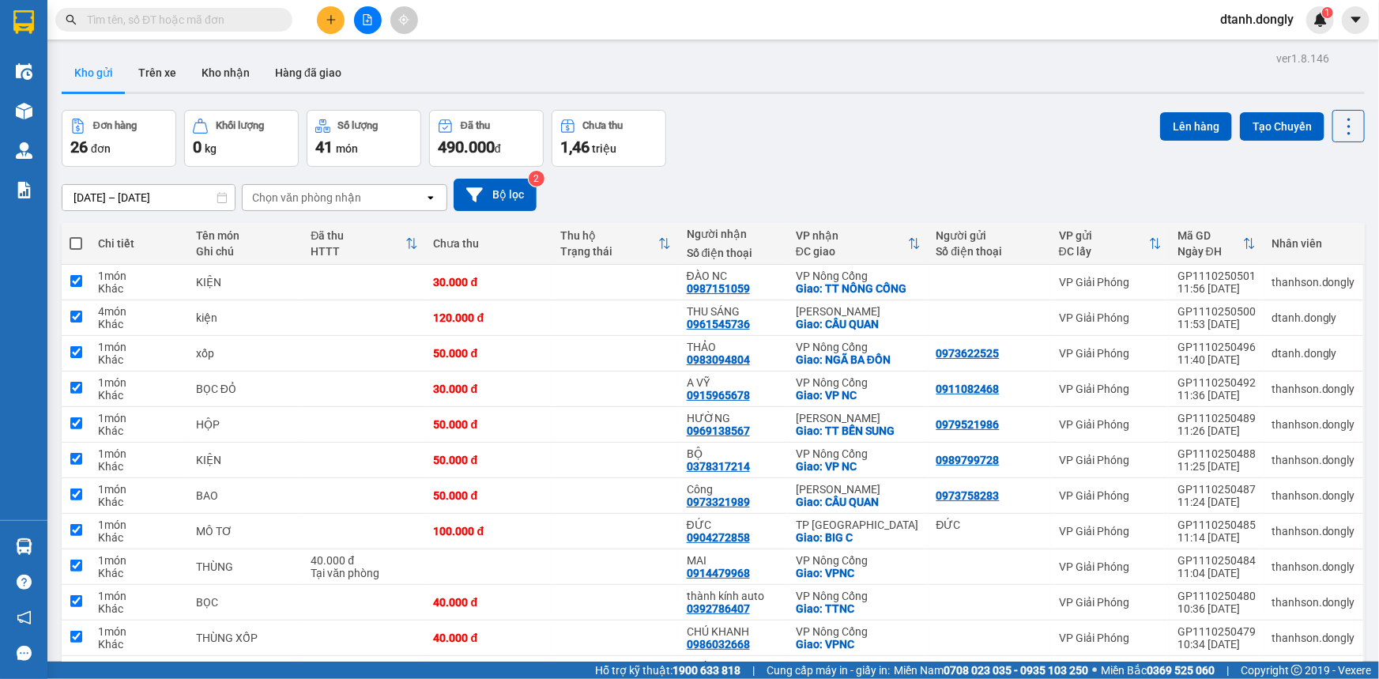
checkbox input "true"
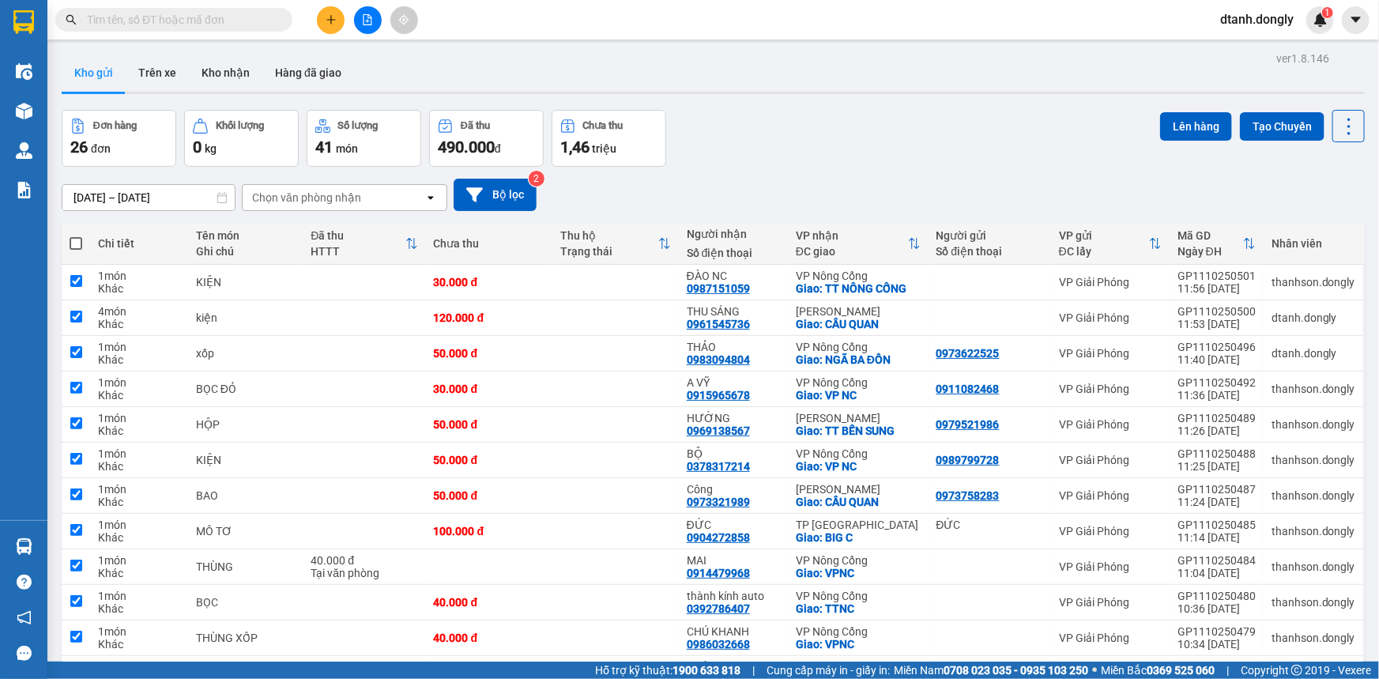
checkbox input "true"
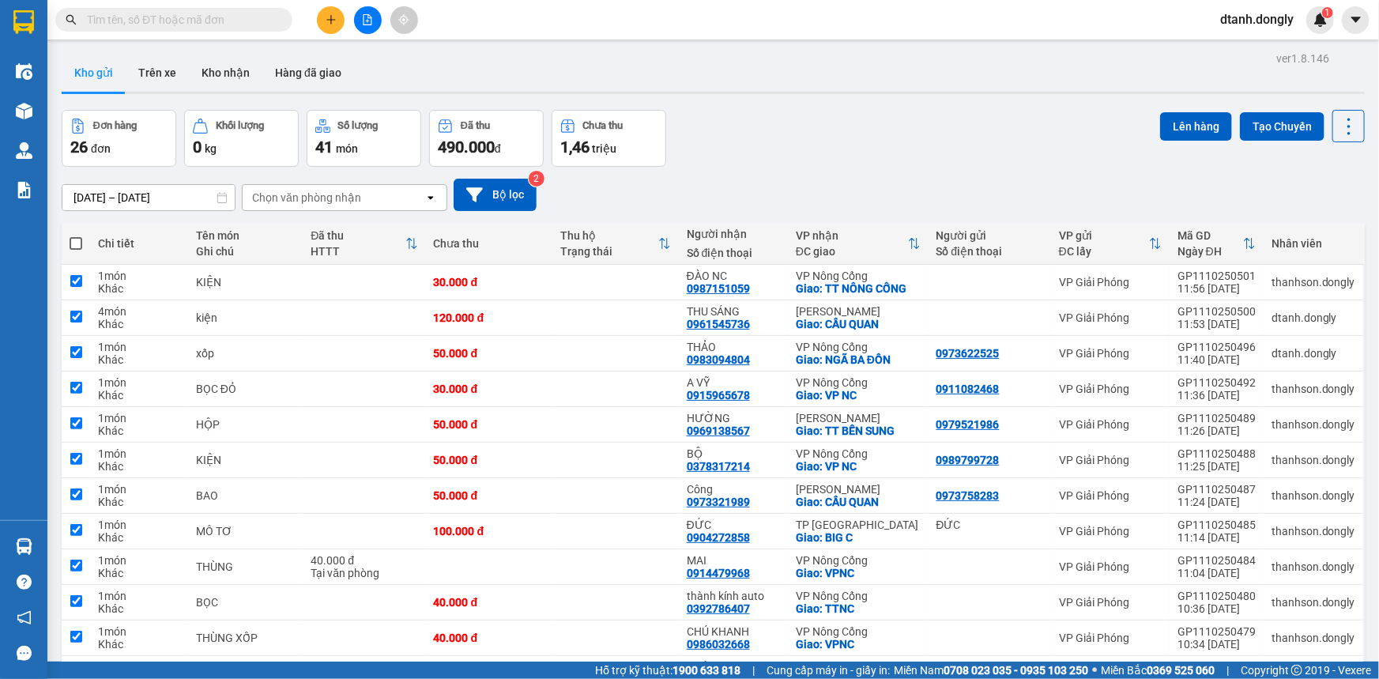
checkbox input "true"
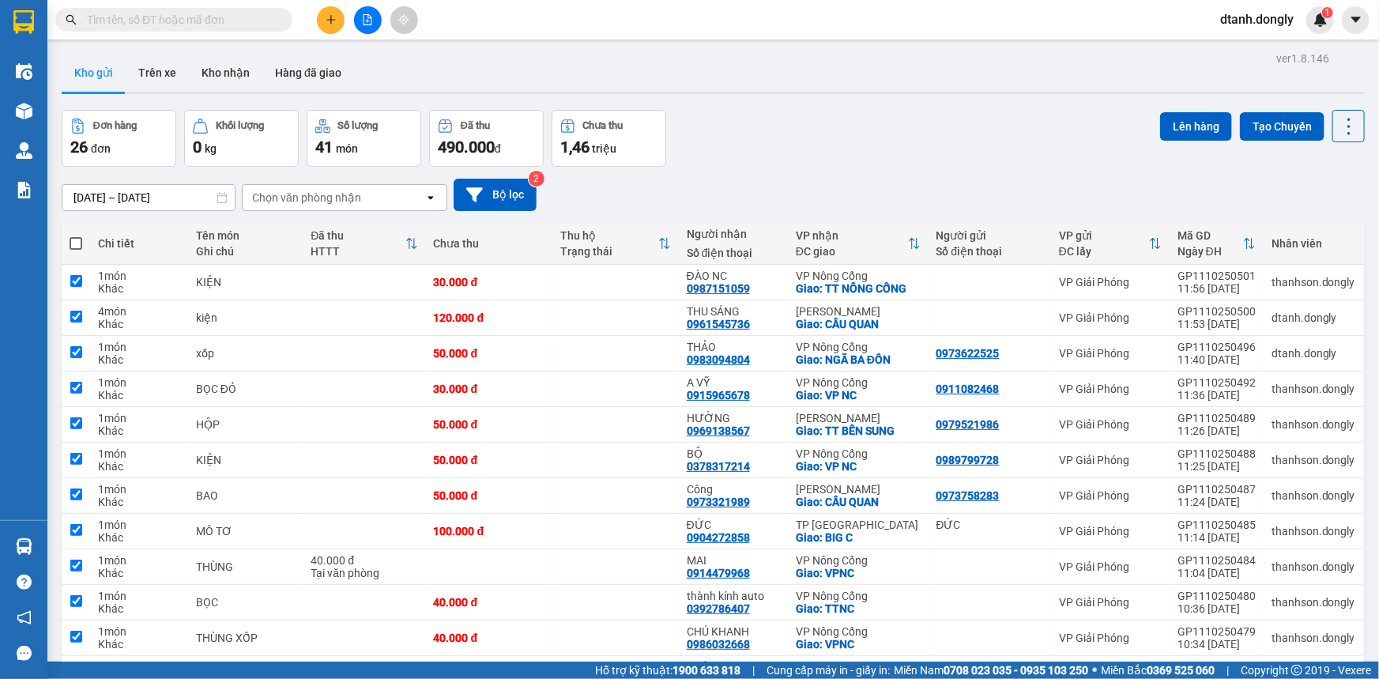
checkbox input "true"
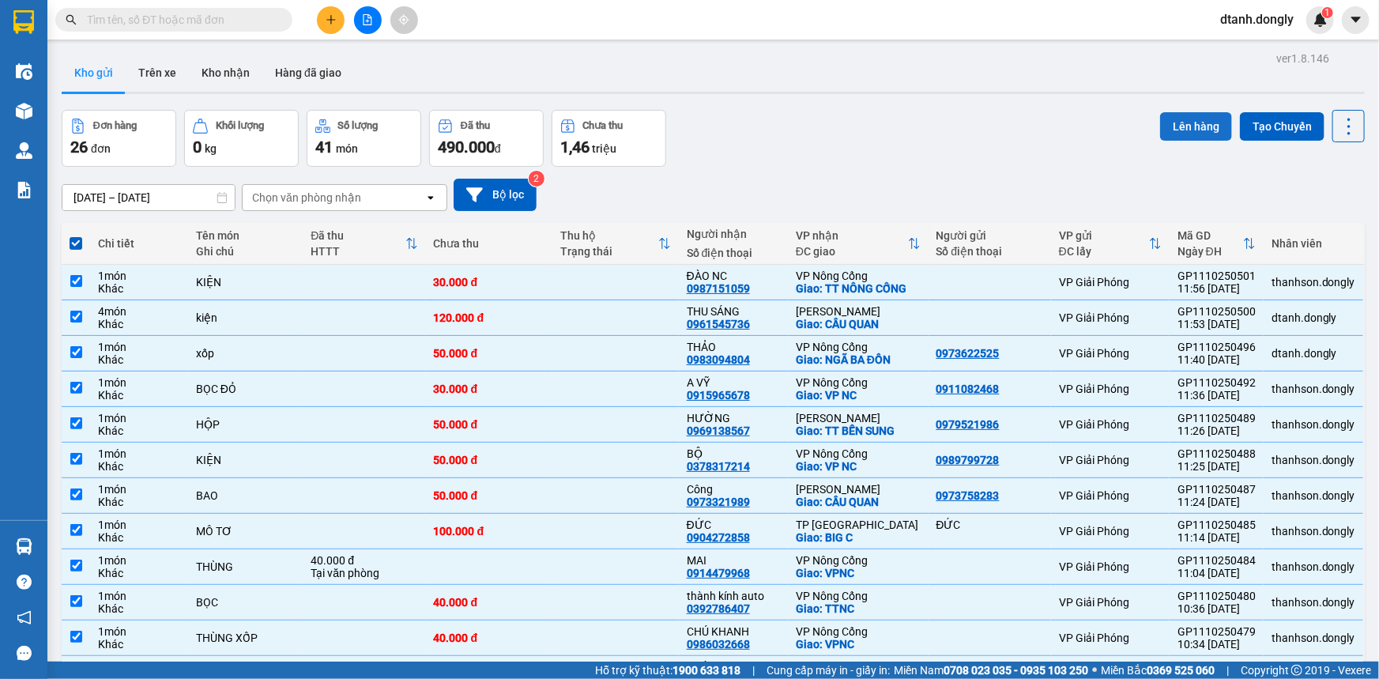
click at [1194, 130] on button "Lên hàng" at bounding box center [1196, 126] width 72 height 28
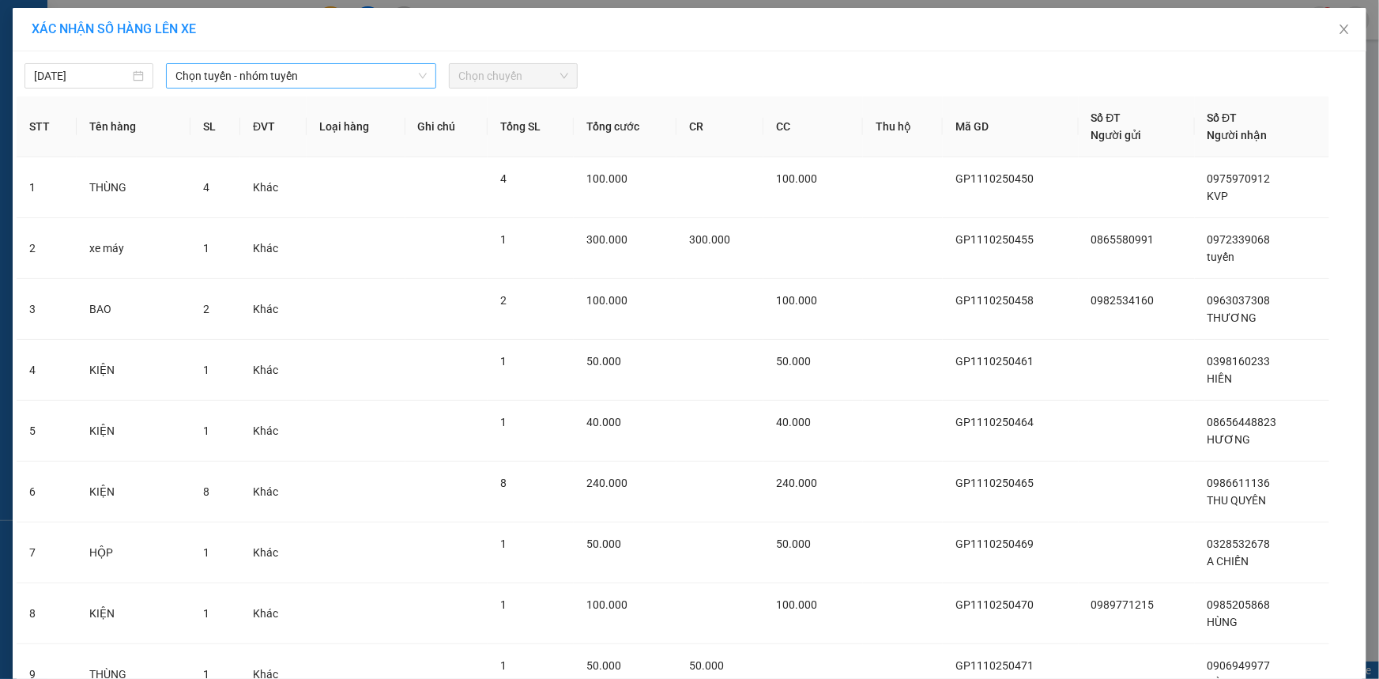
click at [360, 74] on span "Chọn tuyến - nhóm tuyến" at bounding box center [300, 76] width 251 height 24
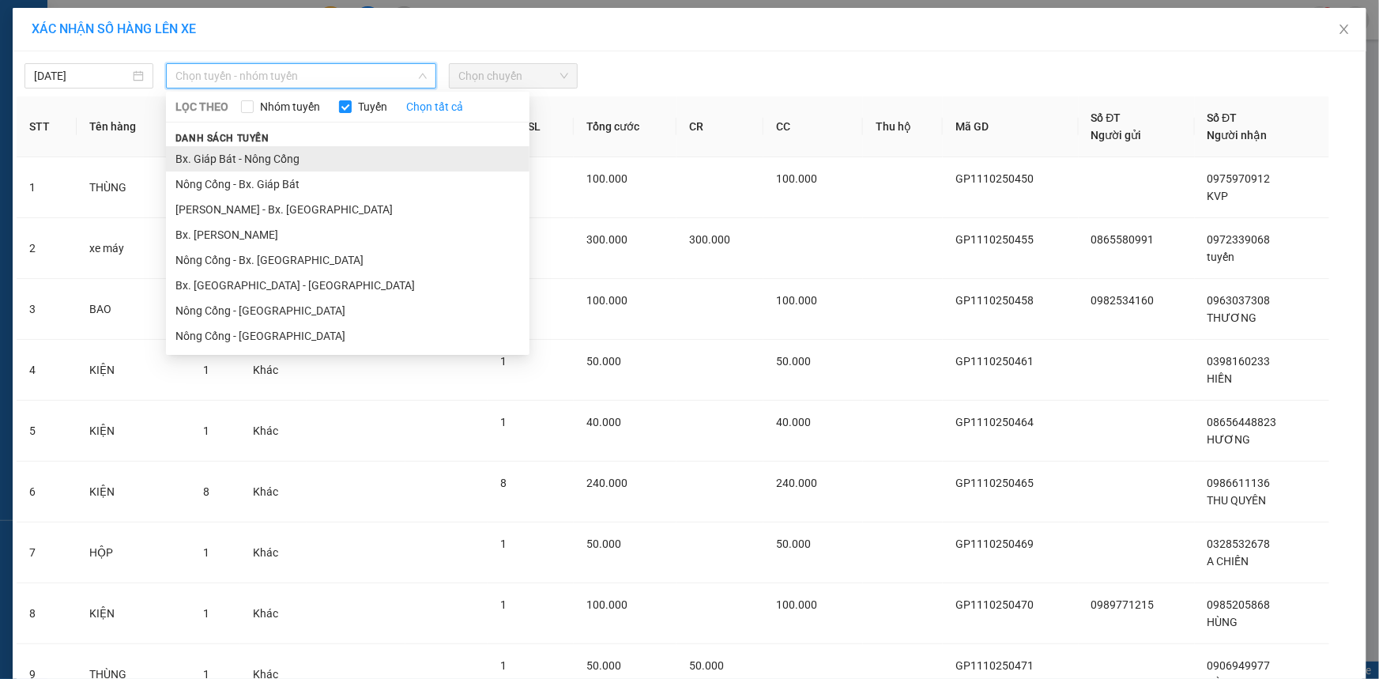
click at [365, 151] on li "Bx. Giáp Bát - Nông Cống" at bounding box center [348, 158] width 364 height 25
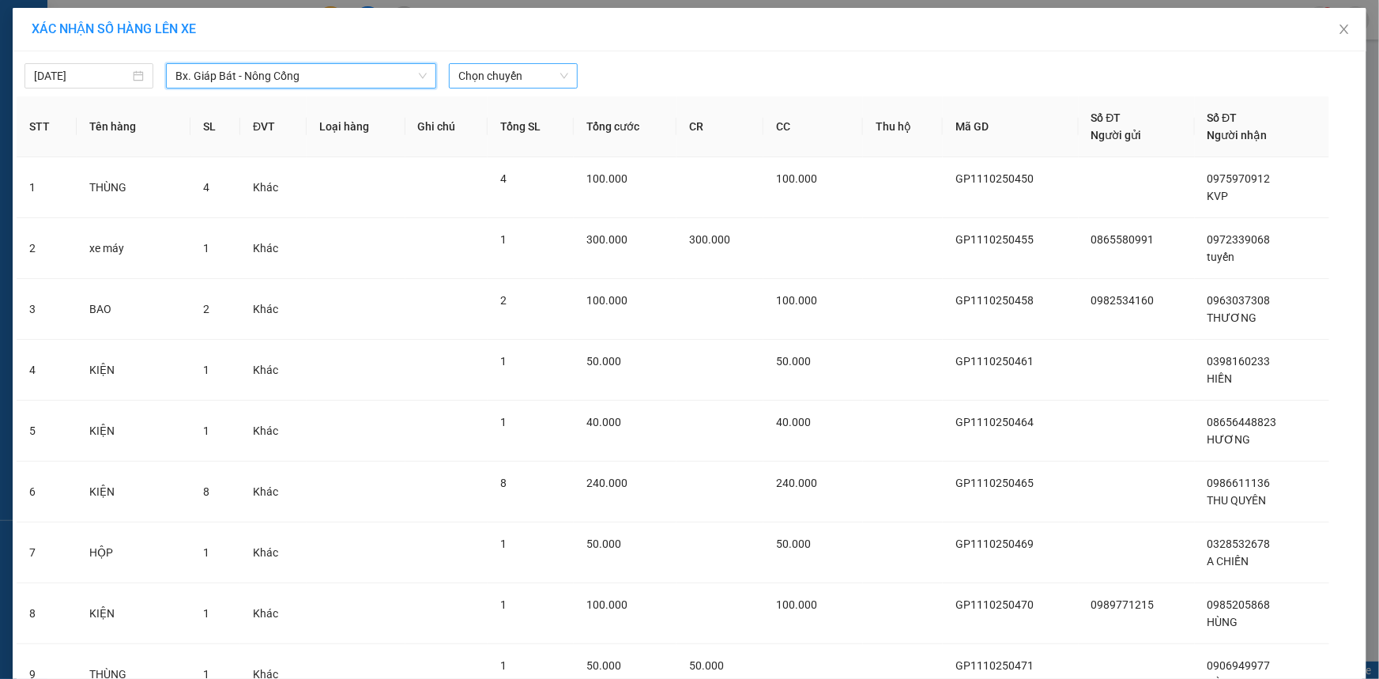
click at [557, 75] on span "Chọn chuyến" at bounding box center [513, 76] width 110 height 24
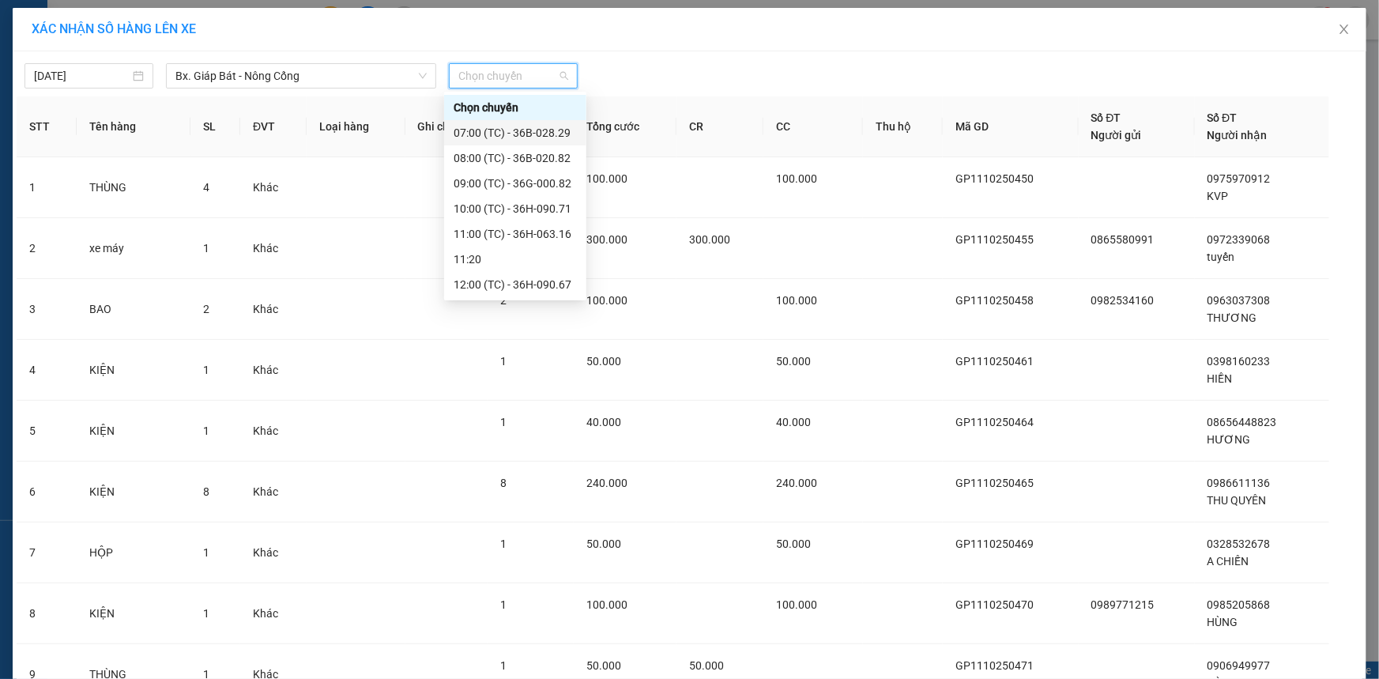
scroll to position [100, 0]
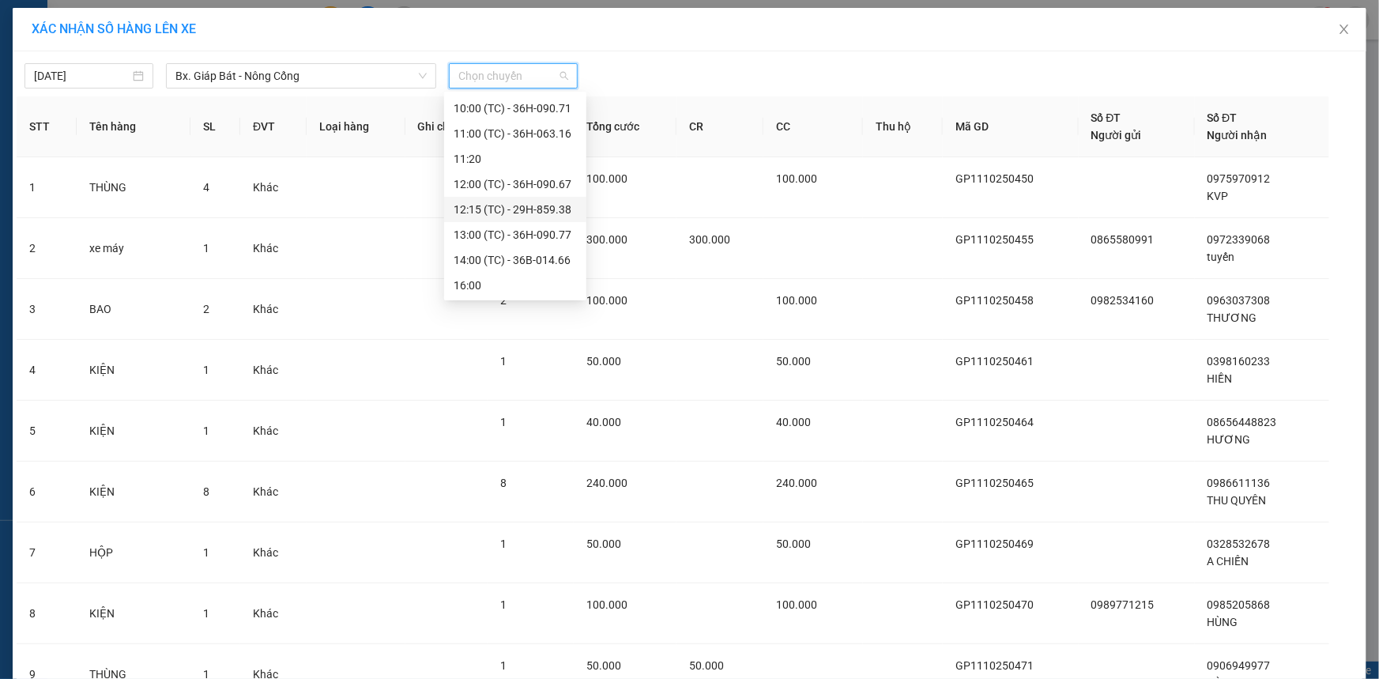
click at [521, 206] on div "12:15 (TC) - 29H-859.38" at bounding box center [515, 209] width 123 height 17
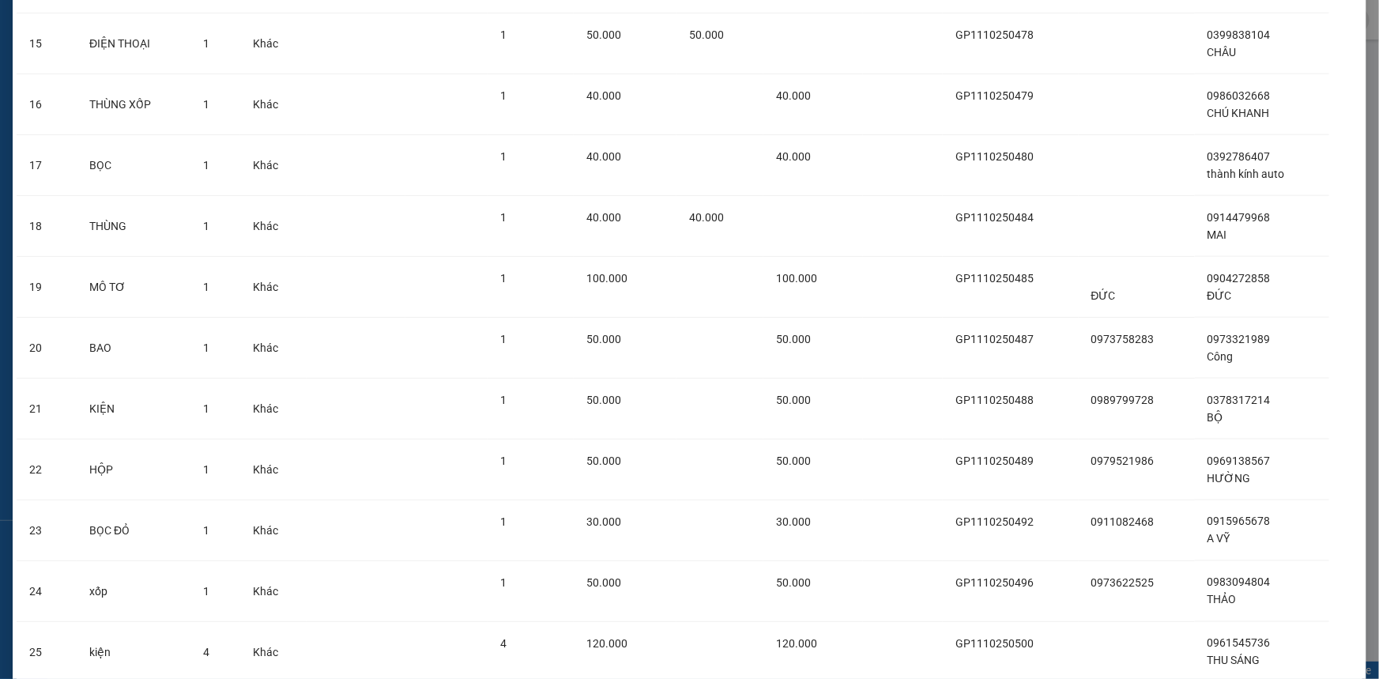
scroll to position [1183, 0]
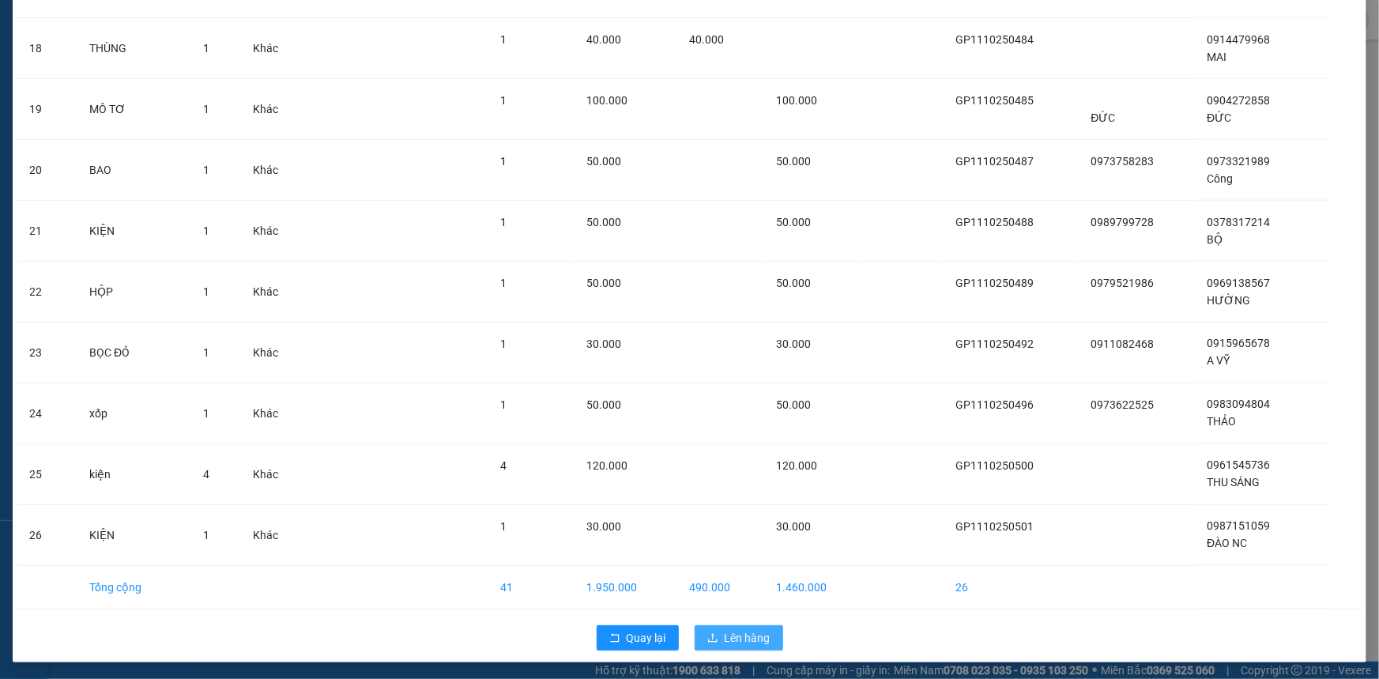
click at [745, 635] on span "Lên hàng" at bounding box center [748, 637] width 46 height 17
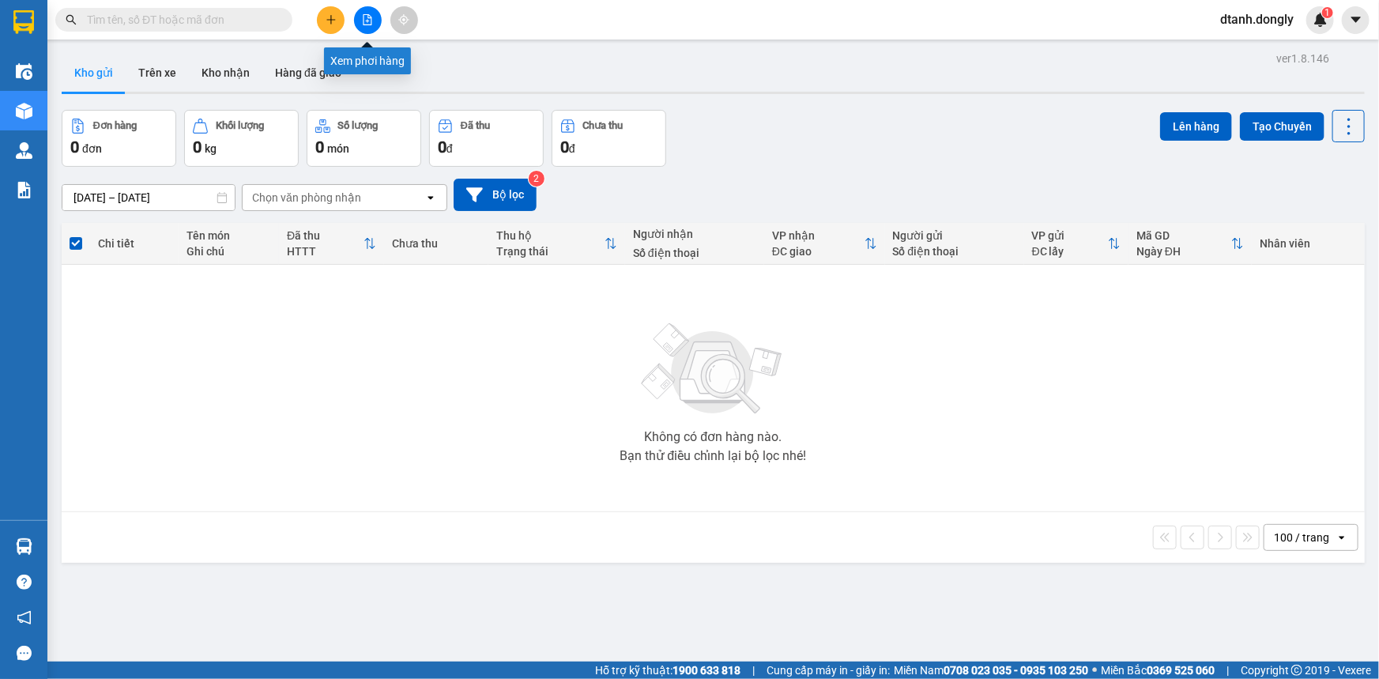
click at [363, 16] on icon "file-add" at bounding box center [367, 19] width 11 height 11
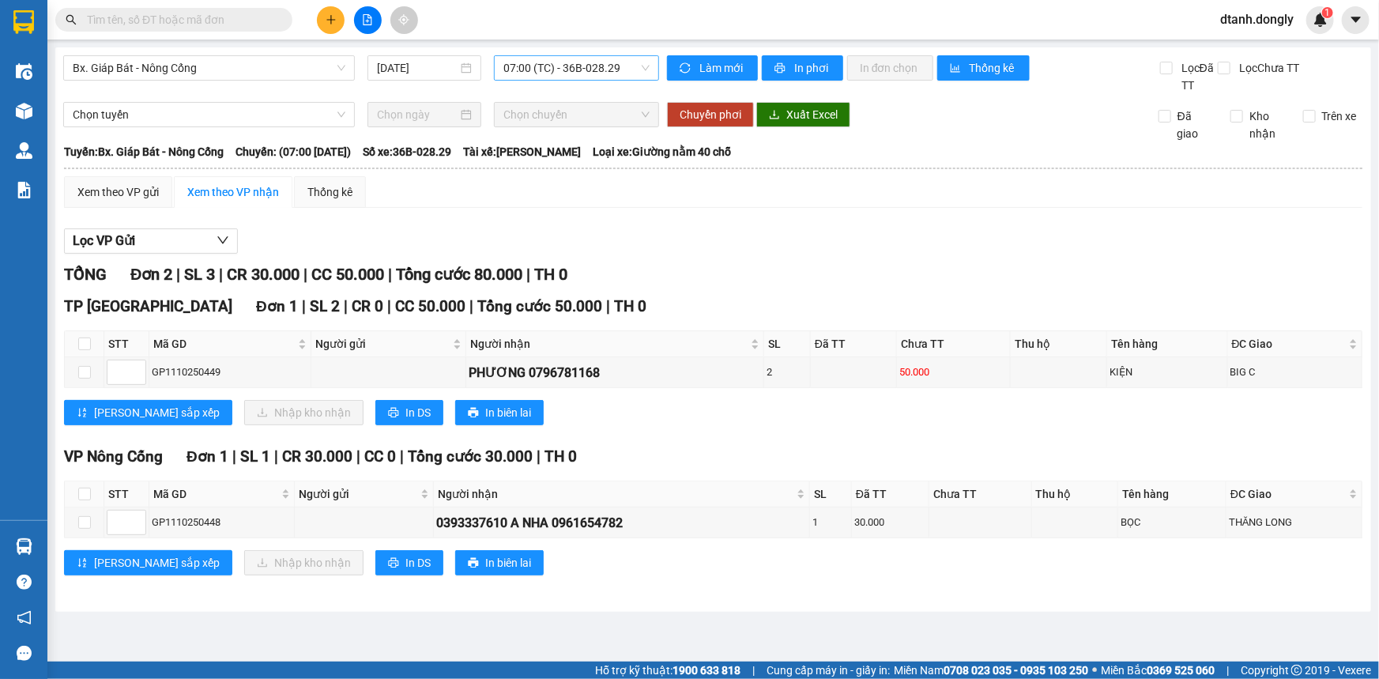
click at [649, 67] on span "07:00 (TC) - 36B-028.29" at bounding box center [576, 68] width 146 height 24
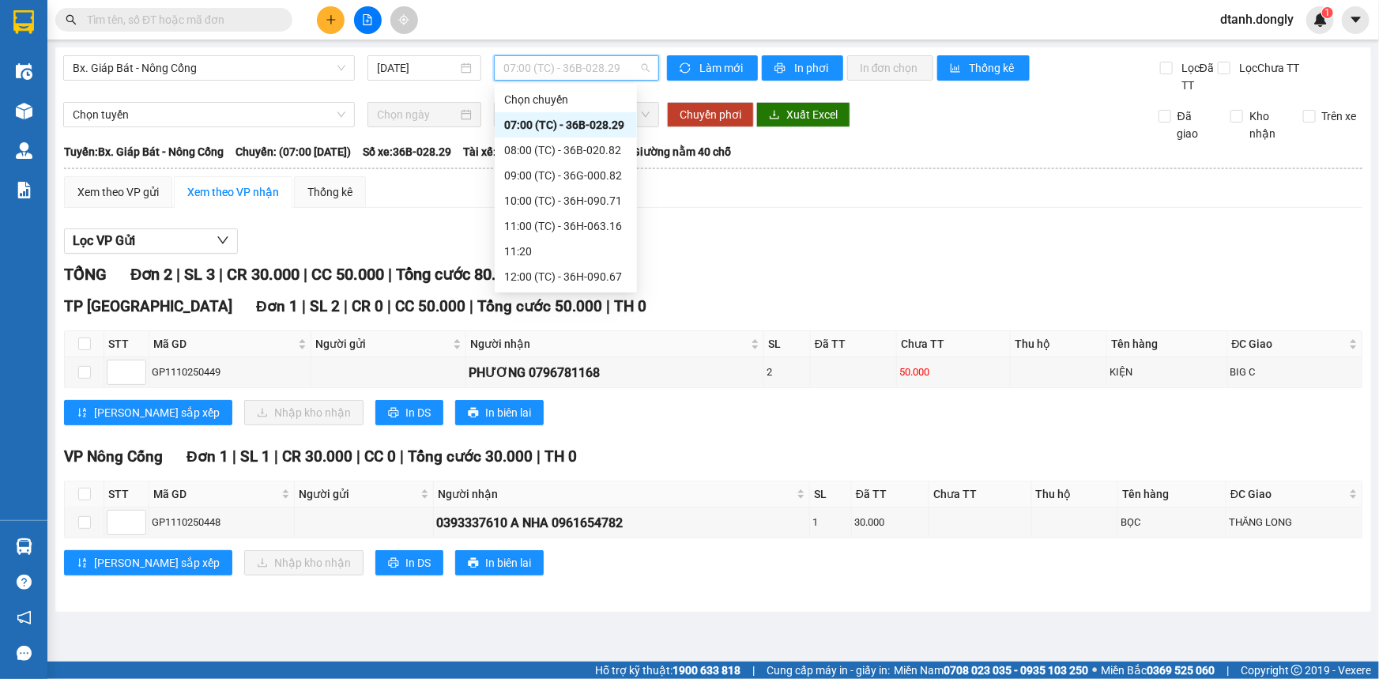
scroll to position [100, 0]
click at [567, 196] on div "12:15 (TC) - 29H-859.38" at bounding box center [565, 201] width 123 height 17
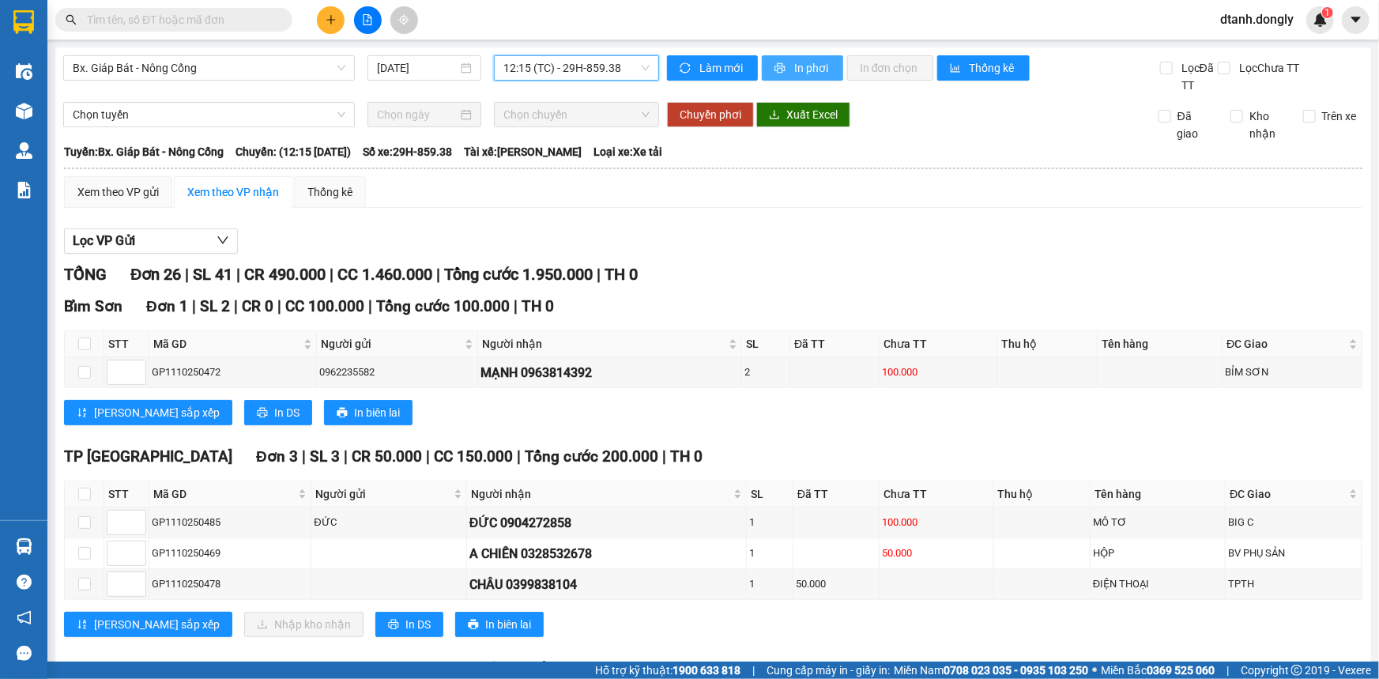
click at [783, 62] on button "In phơi" at bounding box center [802, 67] width 81 height 25
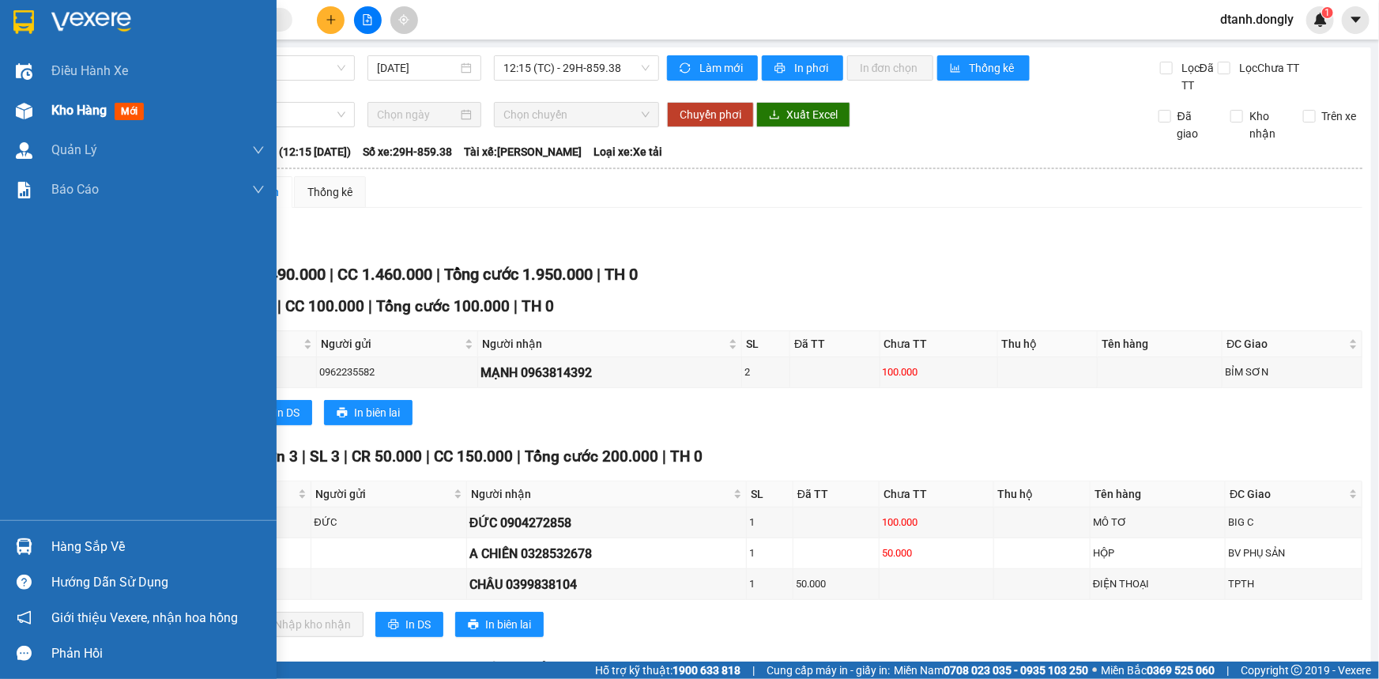
click at [60, 112] on span "Kho hàng" at bounding box center [78, 110] width 55 height 15
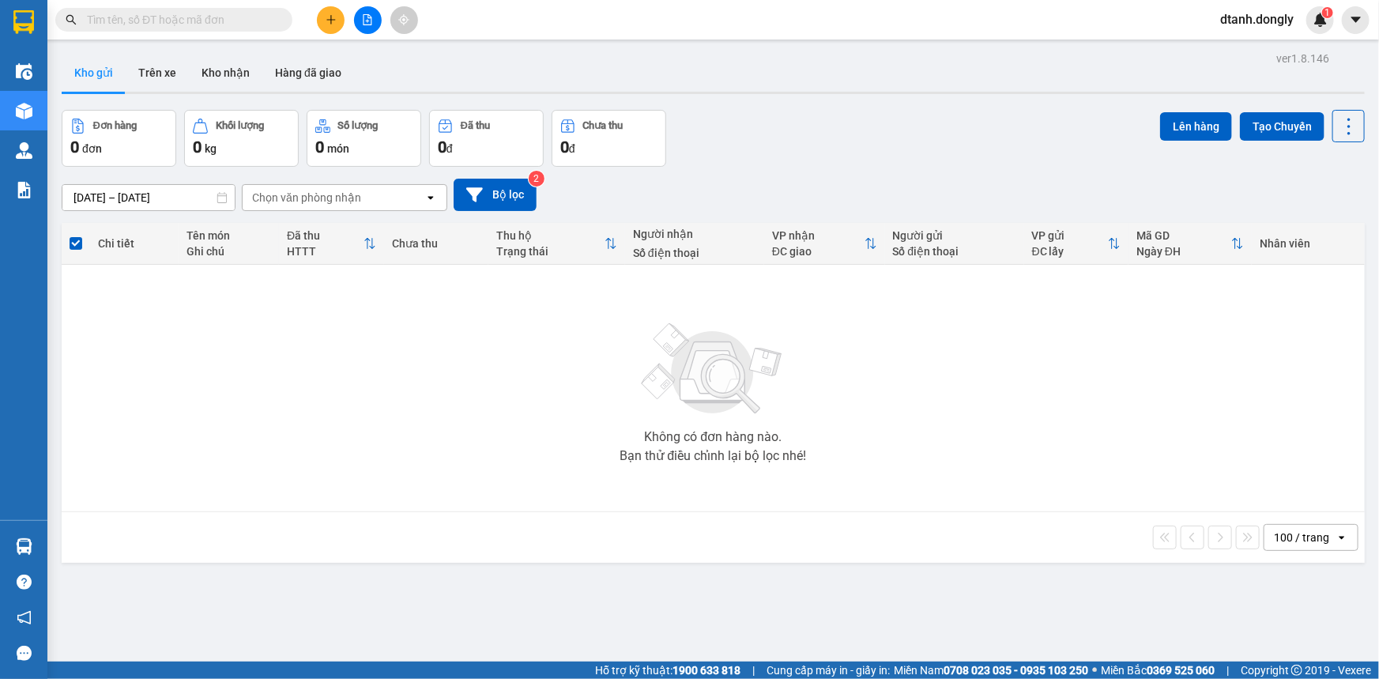
click at [466, 371] on div "Không có đơn hàng nào. Bạn thử điều chỉnh lại bộ lọc nhé!" at bounding box center [714, 388] width 1288 height 237
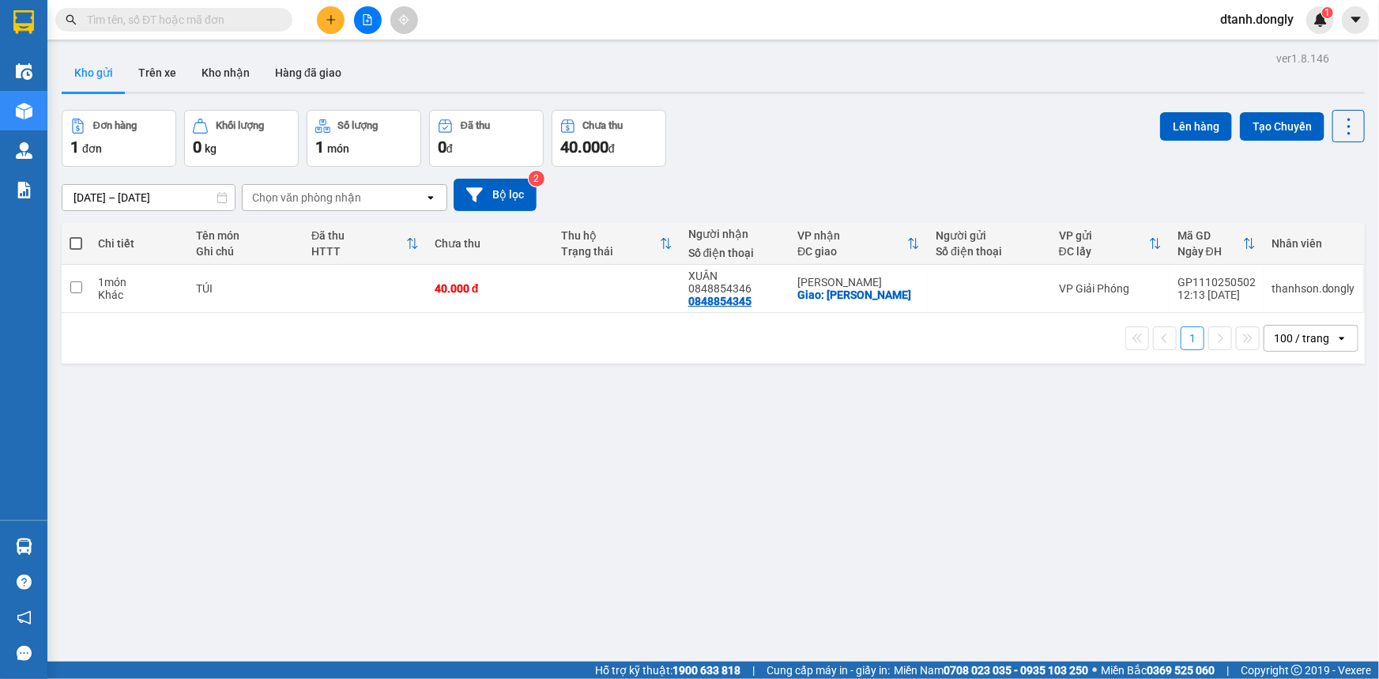
click at [71, 241] on span at bounding box center [76, 243] width 13 height 13
click at [76, 236] on input "checkbox" at bounding box center [76, 236] width 0 height 0
checkbox input "true"
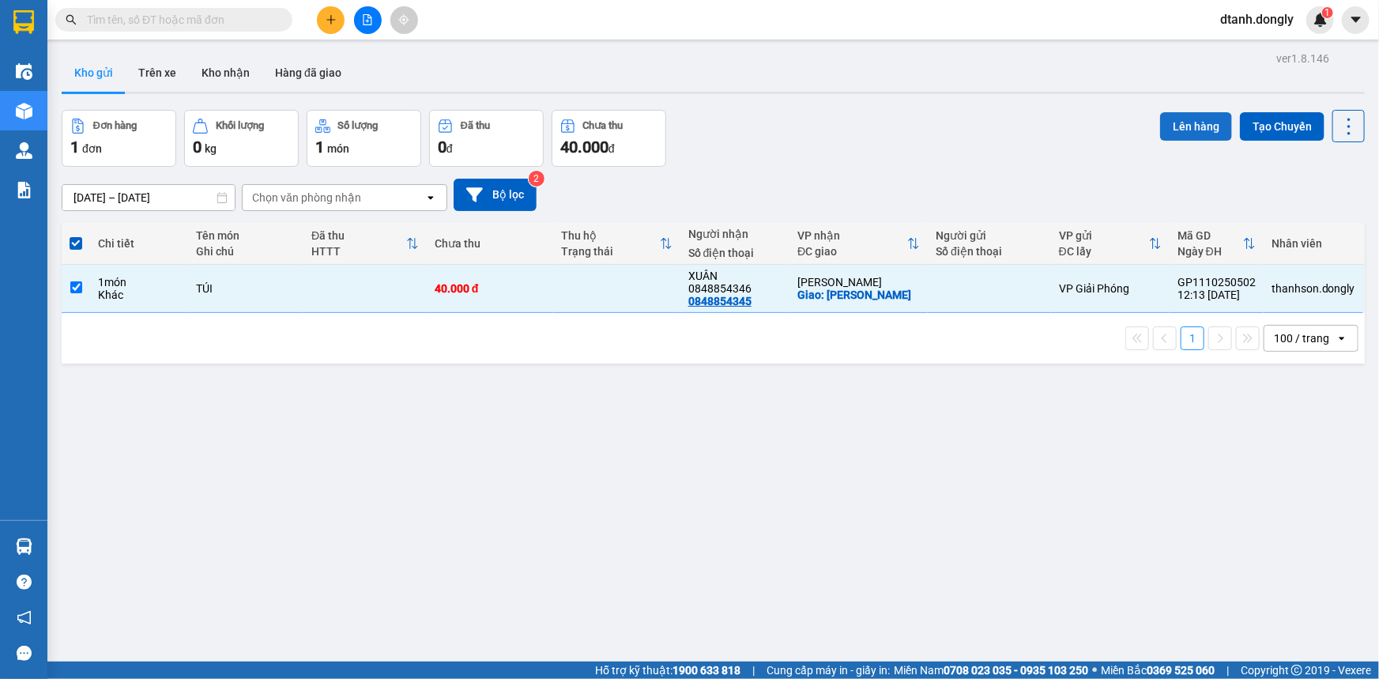
click at [1184, 125] on button "Lên hàng" at bounding box center [1196, 126] width 72 height 28
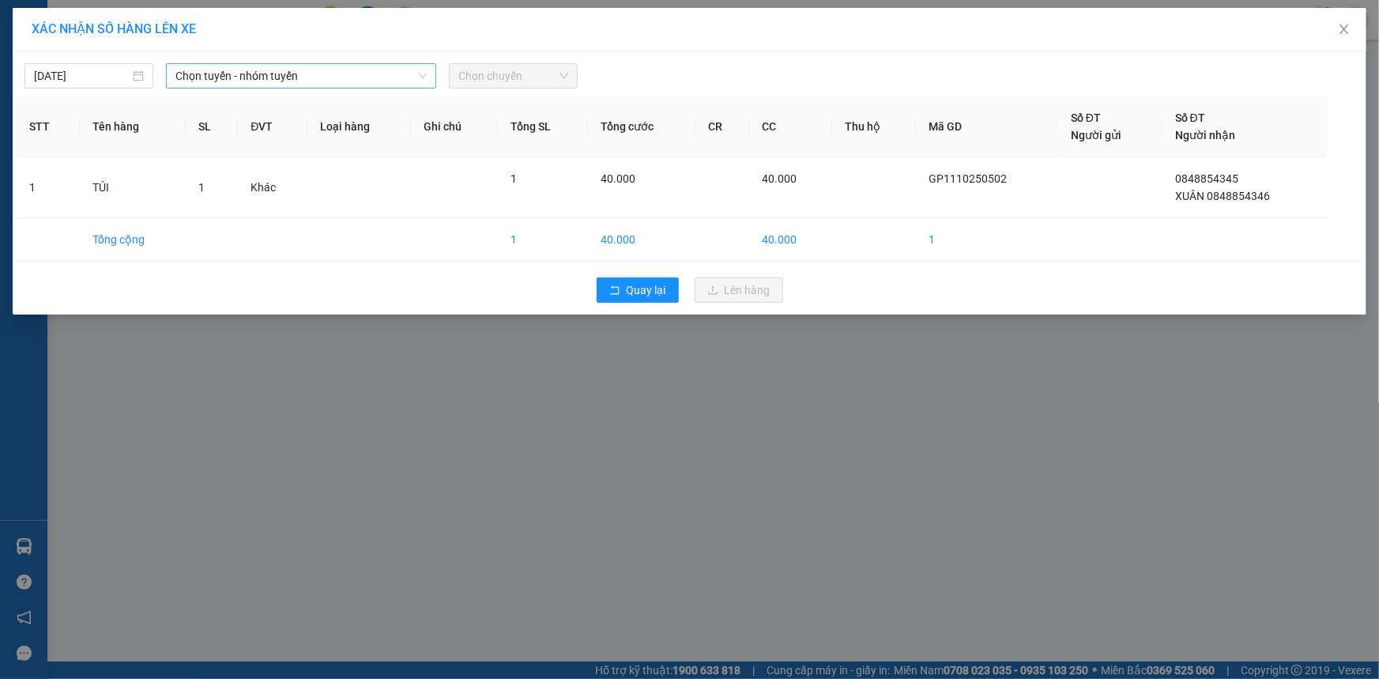
click at [383, 73] on span "Chọn tuyến - nhóm tuyến" at bounding box center [300, 76] width 251 height 24
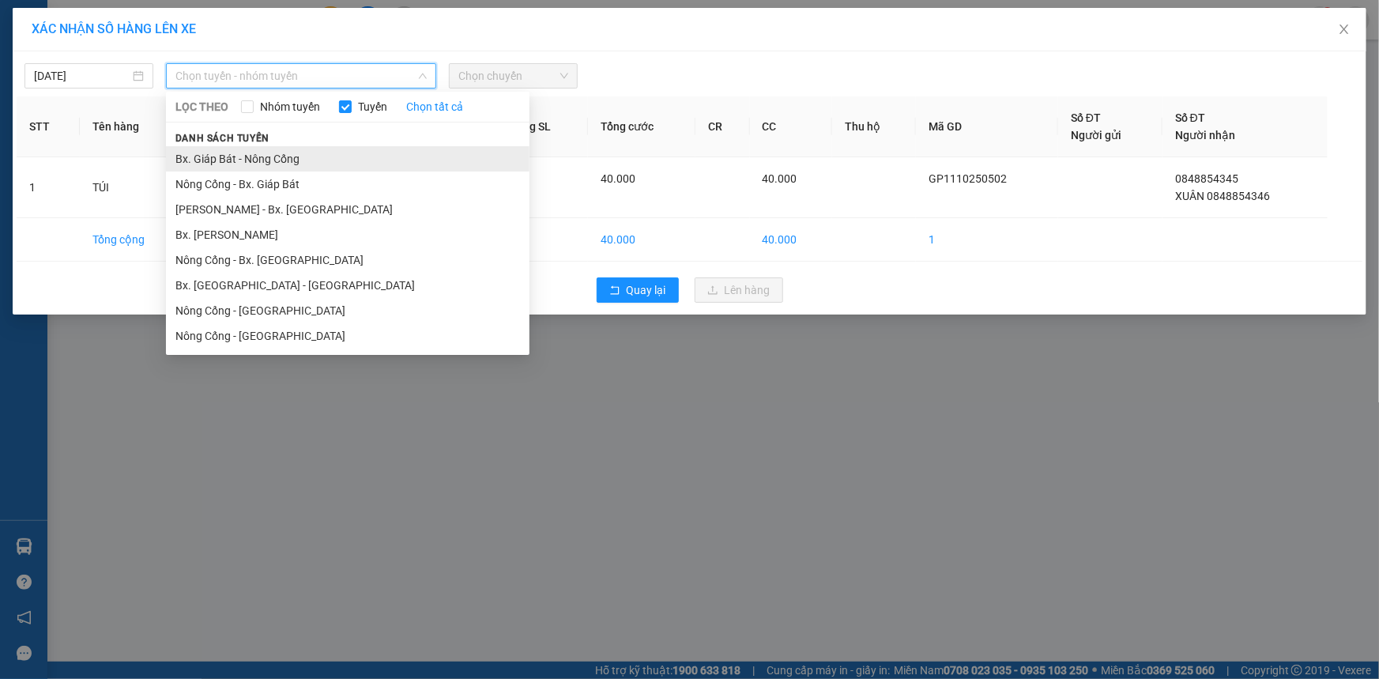
click at [371, 156] on li "Bx. Giáp Bát - Nông Cống" at bounding box center [348, 158] width 364 height 25
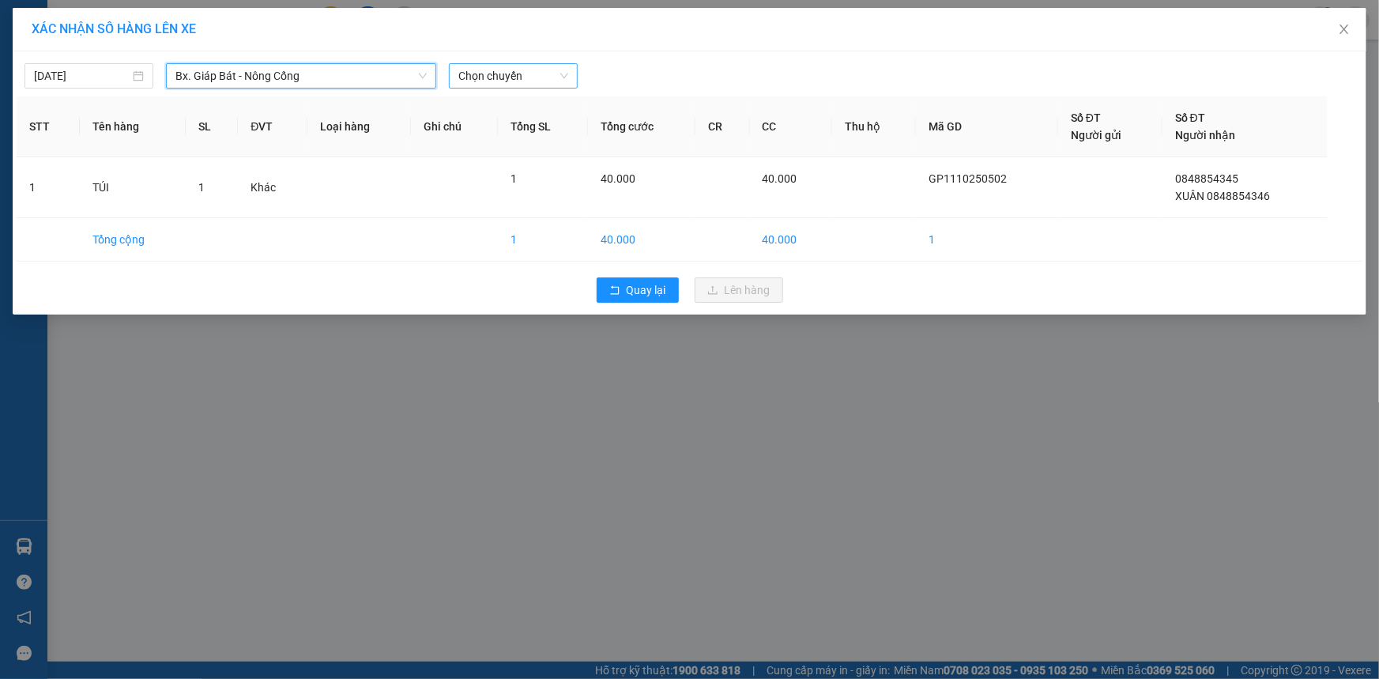
drag, startPoint x: 546, startPoint y: 71, endPoint x: 545, endPoint y: 79, distance: 7.9
click at [547, 74] on span "Chọn chuyến" at bounding box center [513, 76] width 110 height 24
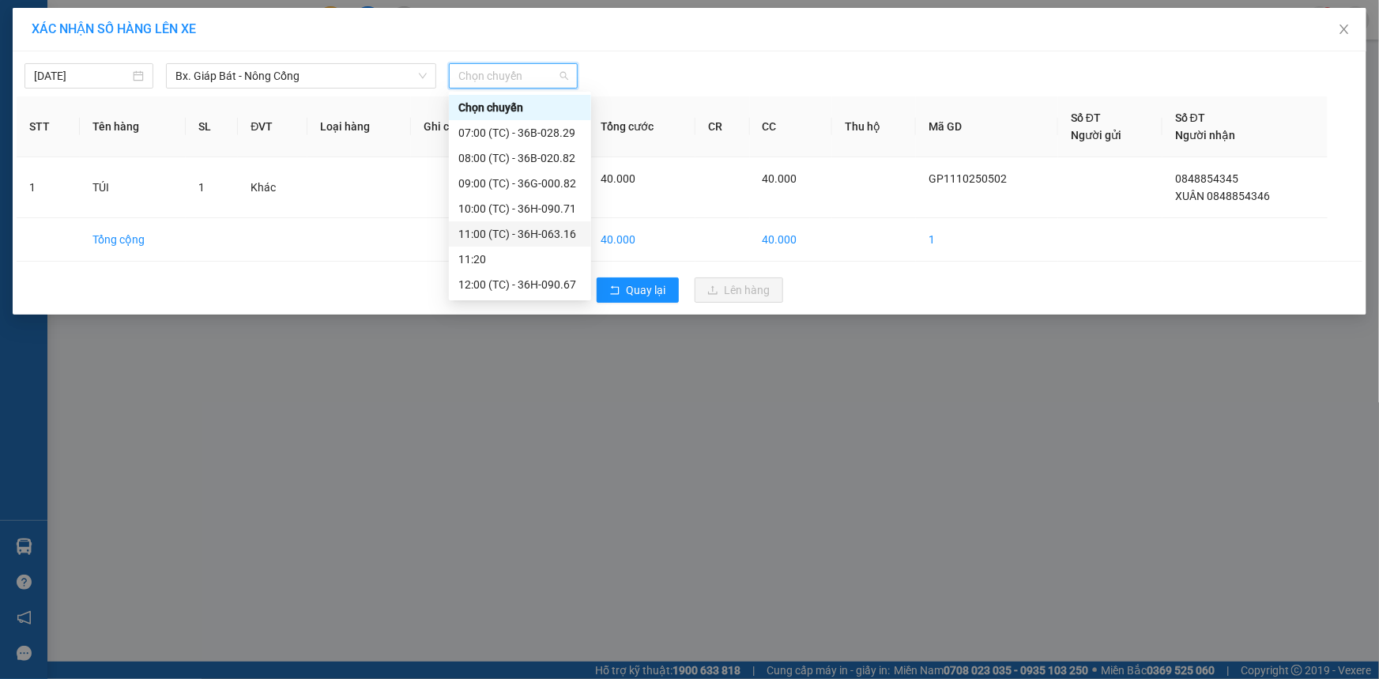
scroll to position [100, 0]
click at [518, 232] on div "13:00 (TC) - 36H-090.77" at bounding box center [519, 234] width 123 height 17
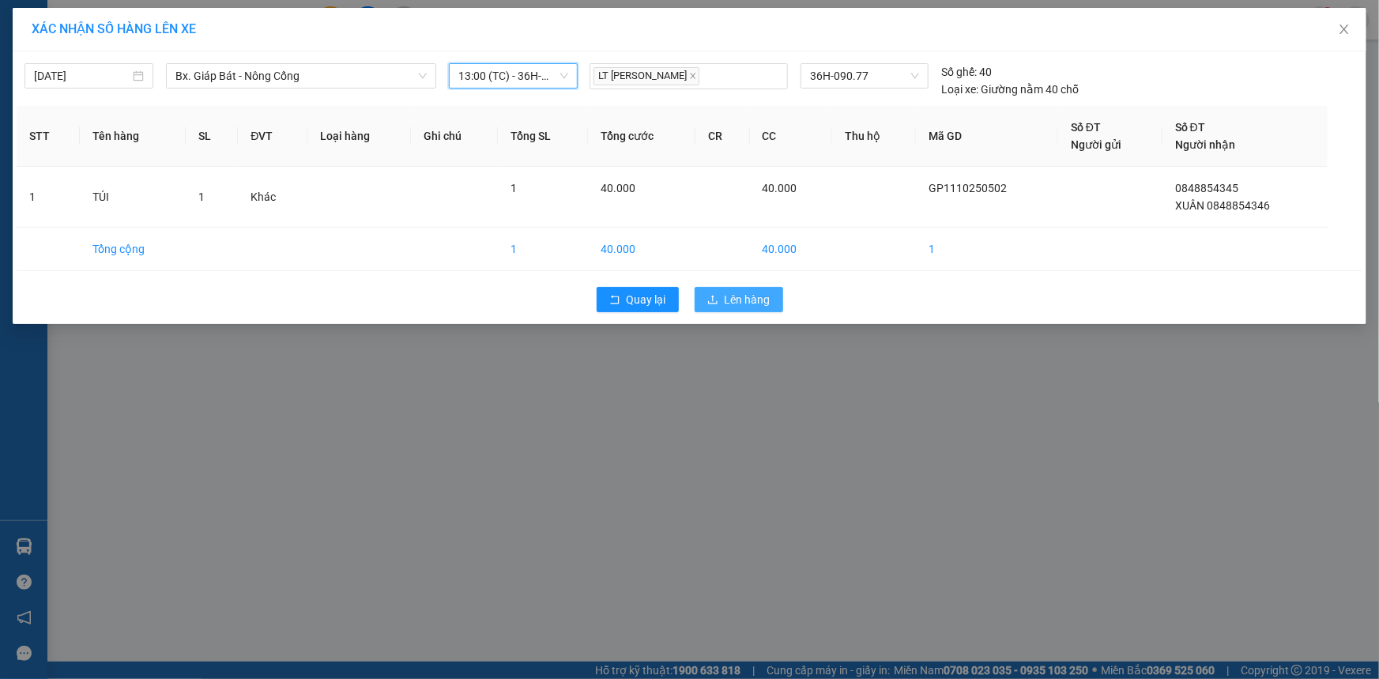
click at [750, 300] on span "Lên hàng" at bounding box center [748, 299] width 46 height 17
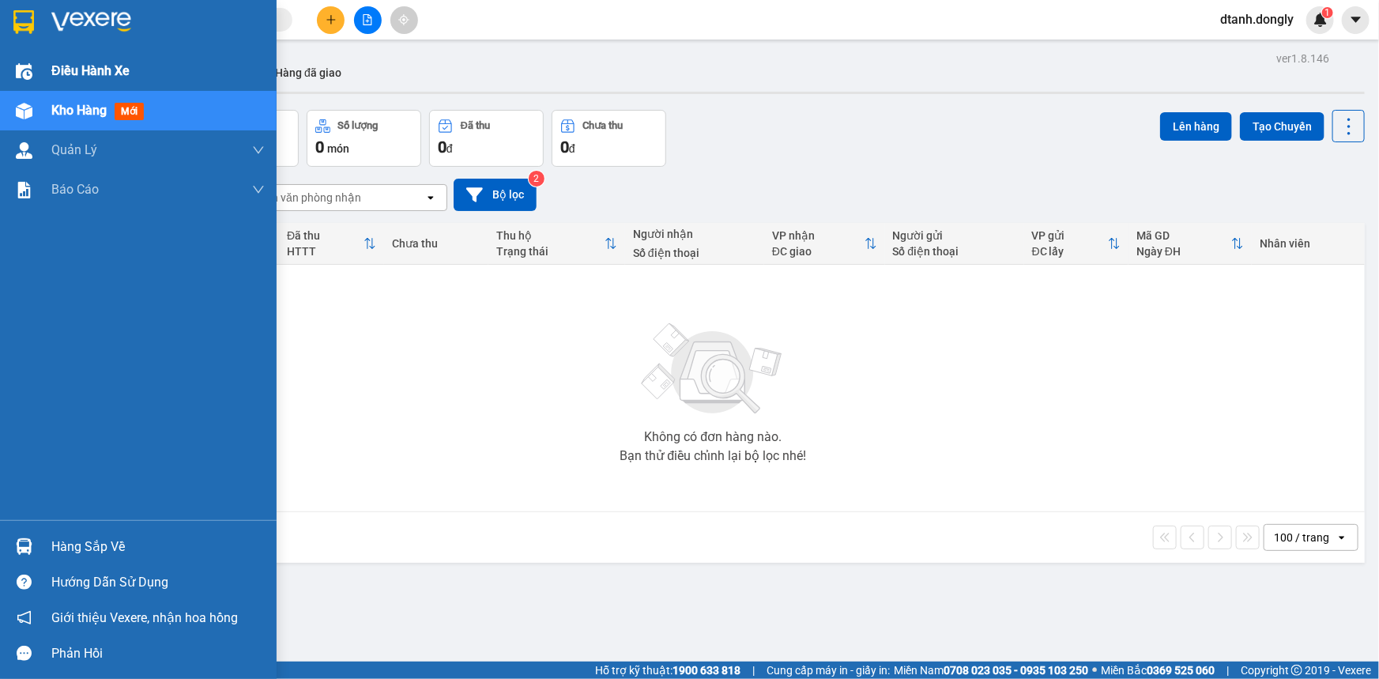
click at [84, 69] on span "Điều hành xe" at bounding box center [90, 71] width 78 height 20
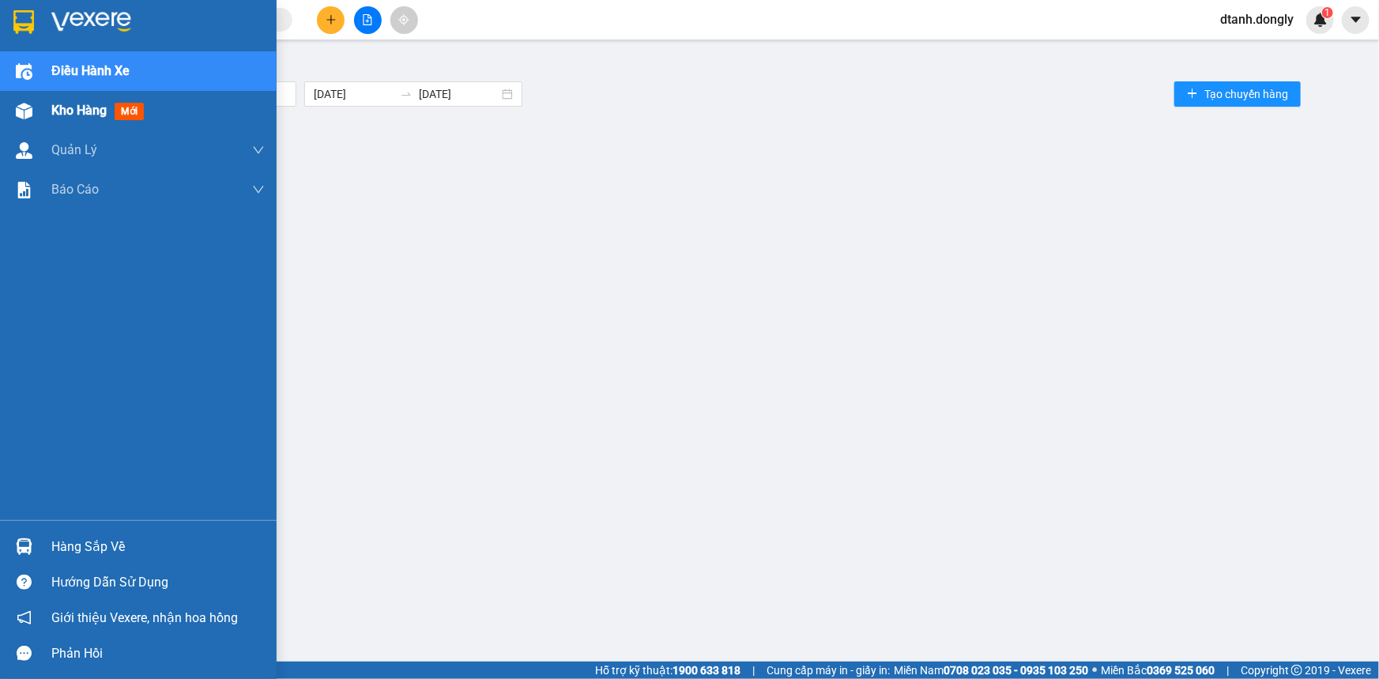
click at [54, 111] on span "Kho hàng" at bounding box center [78, 110] width 55 height 15
